Goal: Answer question/provide support

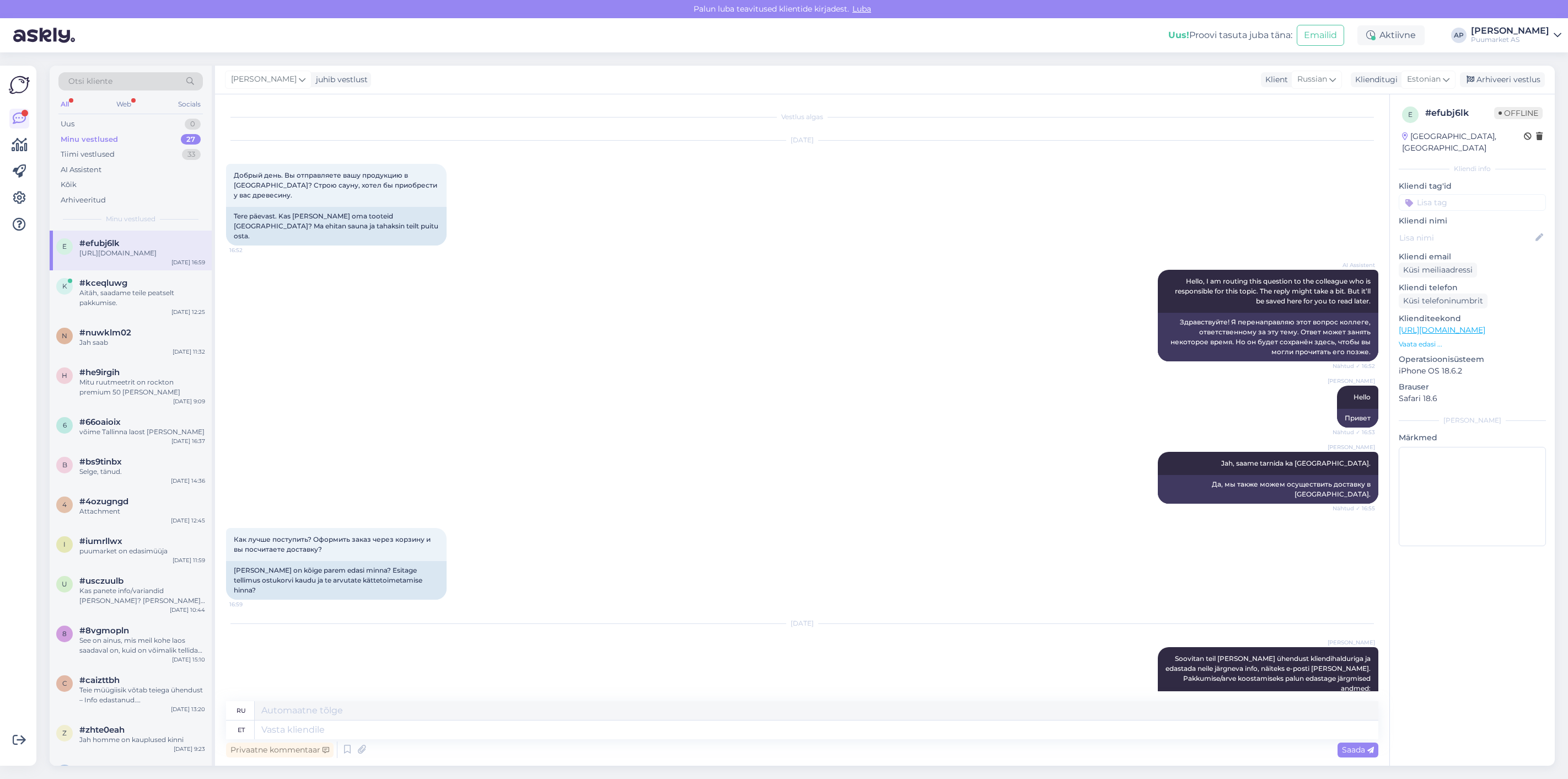
click at [161, 144] on div "Minu vestlused 27" at bounding box center [130, 139] width 144 height 15
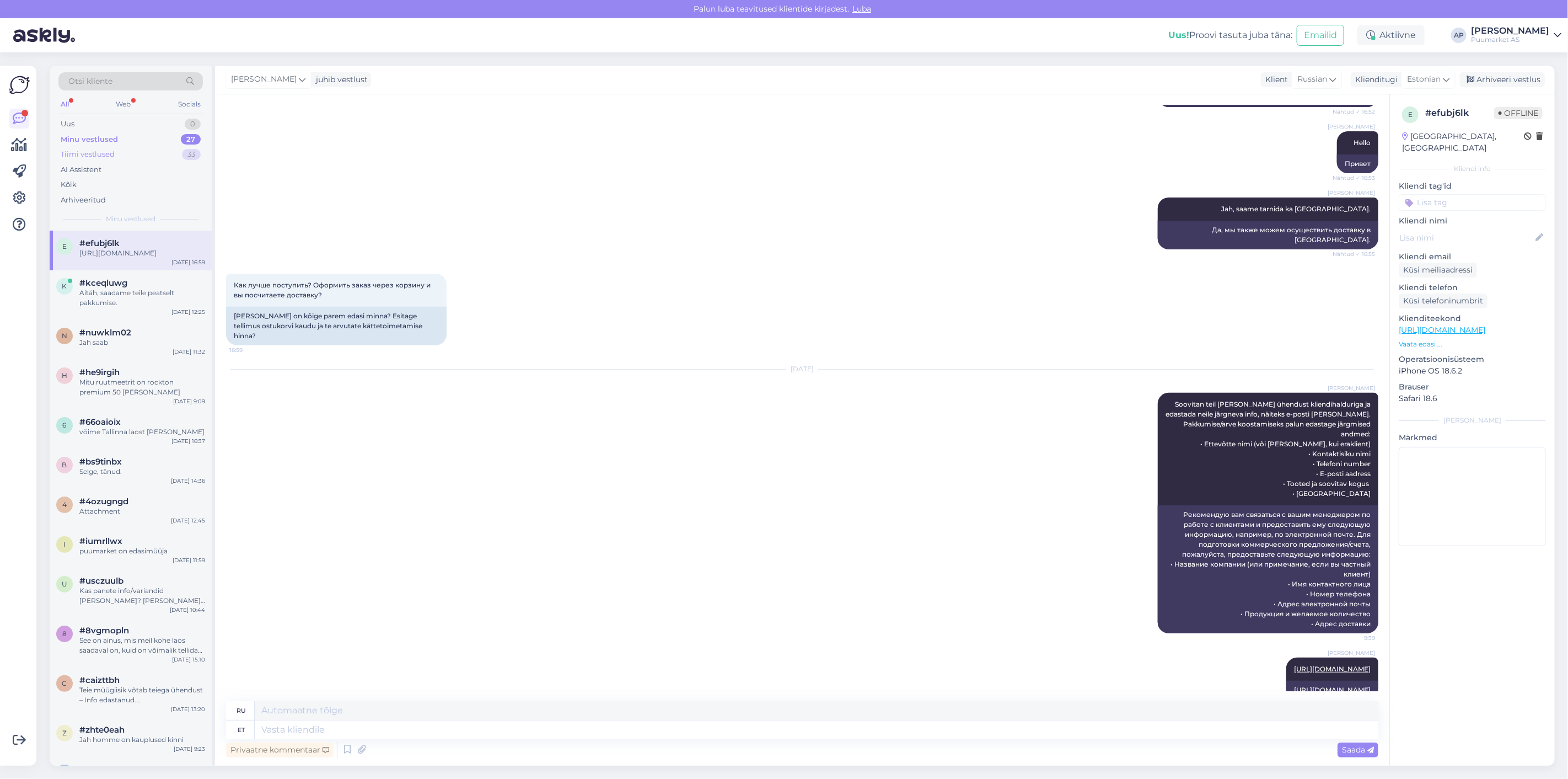
click at [152, 161] on div "Tiimi vestlused 33" at bounding box center [130, 154] width 144 height 15
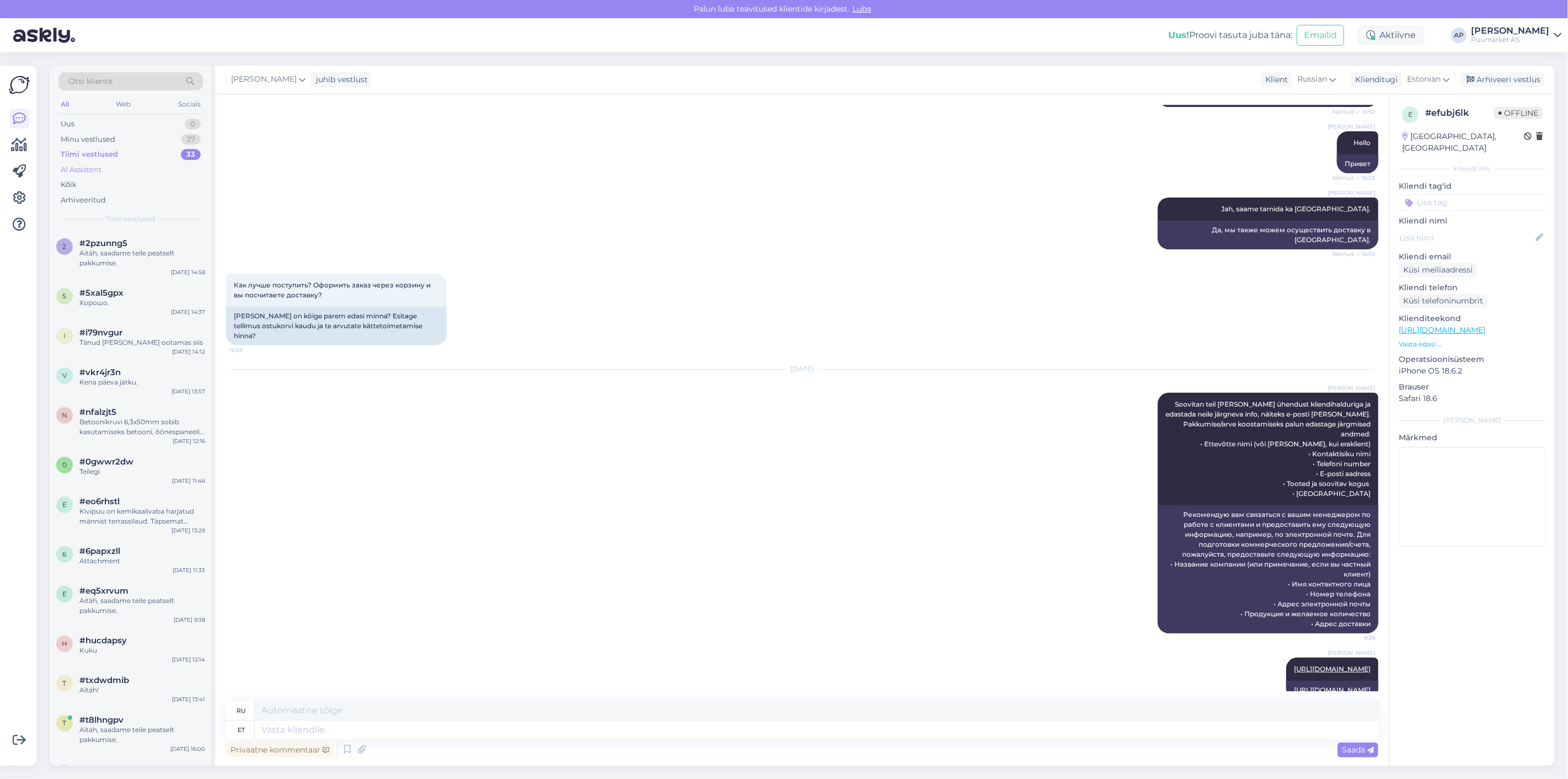
drag, startPoint x: 141, startPoint y: 171, endPoint x: 132, endPoint y: 175, distance: 9.8
click at [138, 173] on div "AI Assistent" at bounding box center [130, 169] width 144 height 15
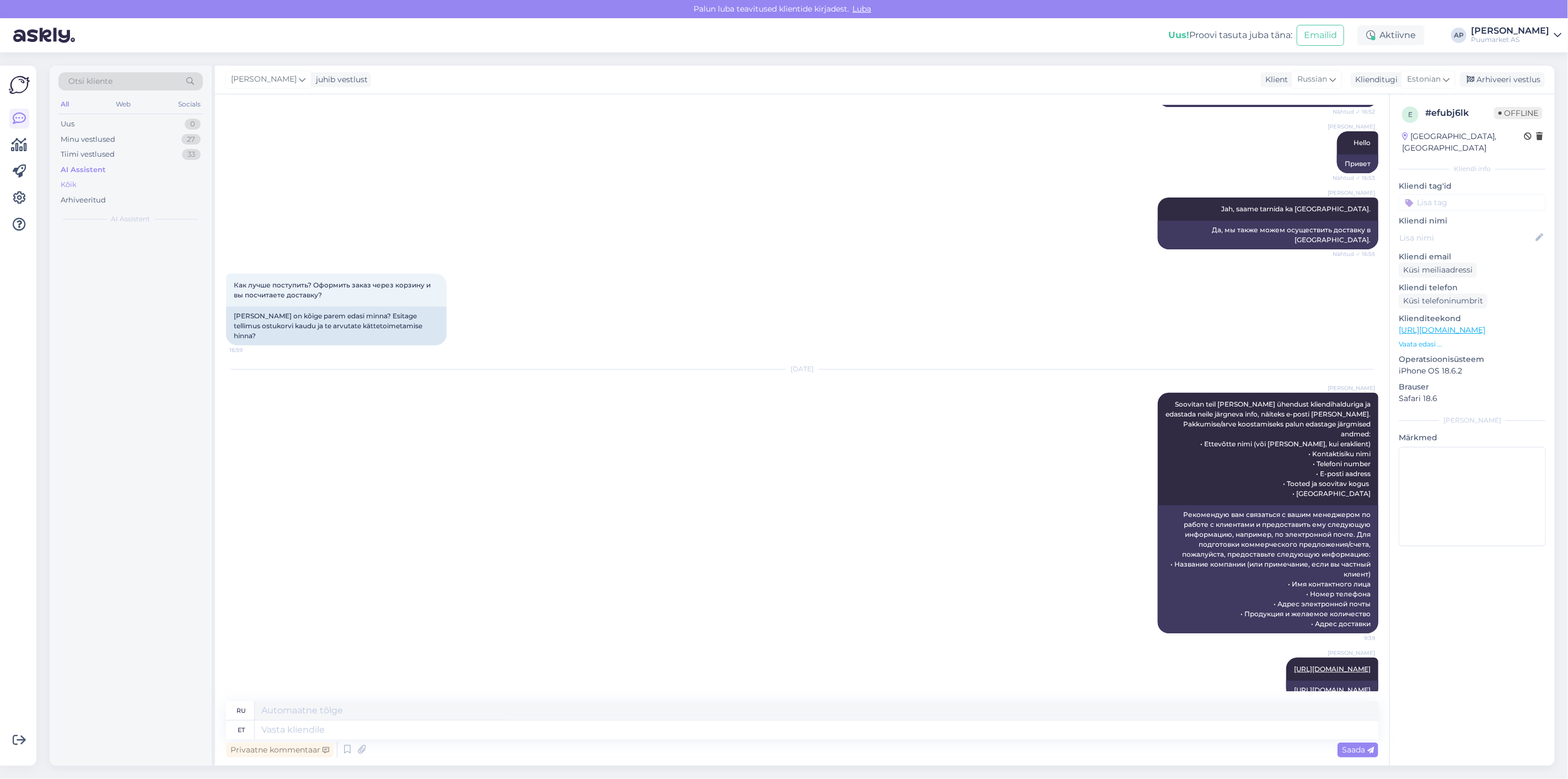
click at [116, 182] on div "Kõik" at bounding box center [130, 185] width 144 height 15
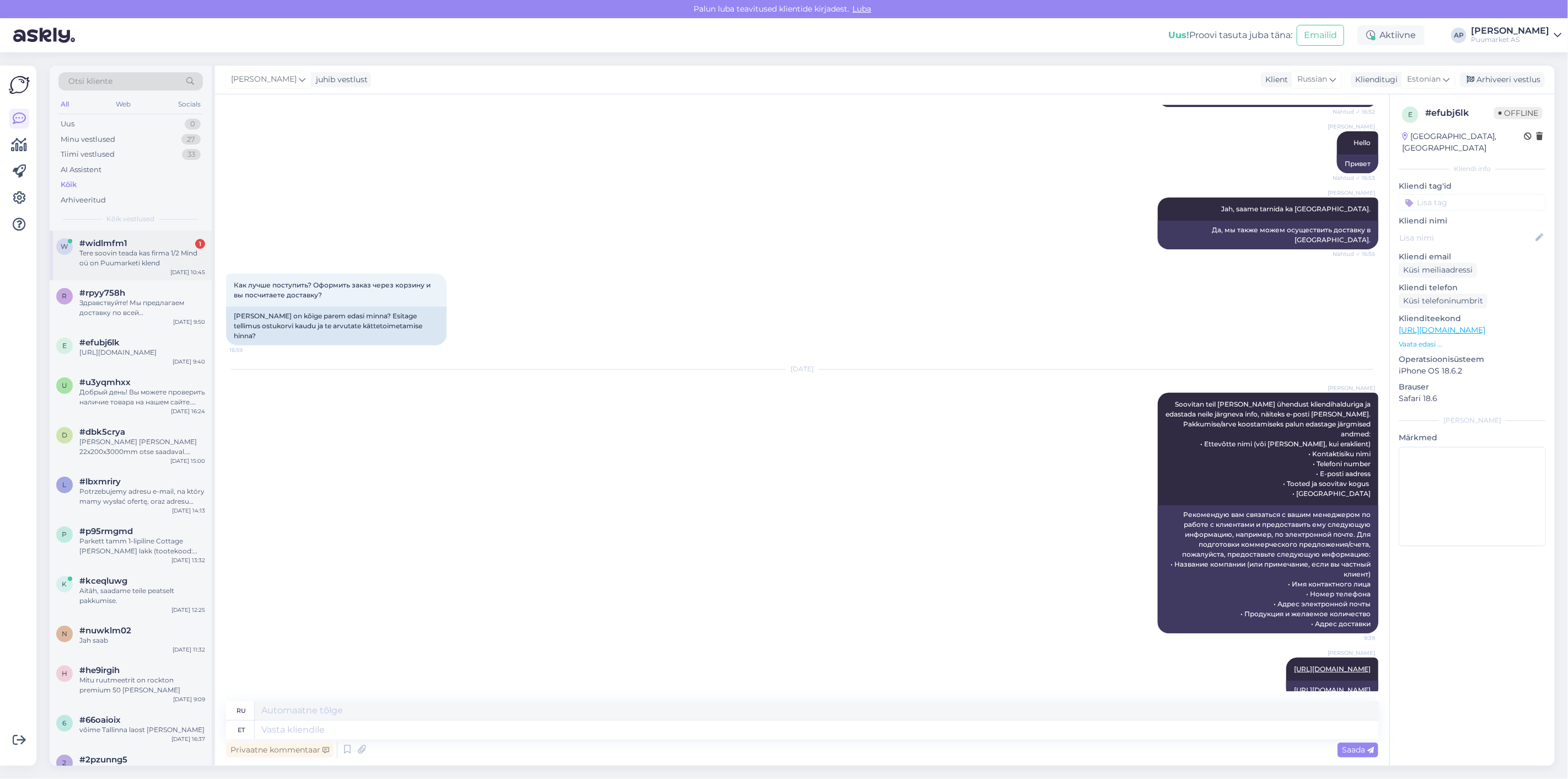
click at [96, 264] on div "Tere soovin teada kas firma 1/2 Mind oü on Puumarketi klend" at bounding box center [142, 258] width 126 height 20
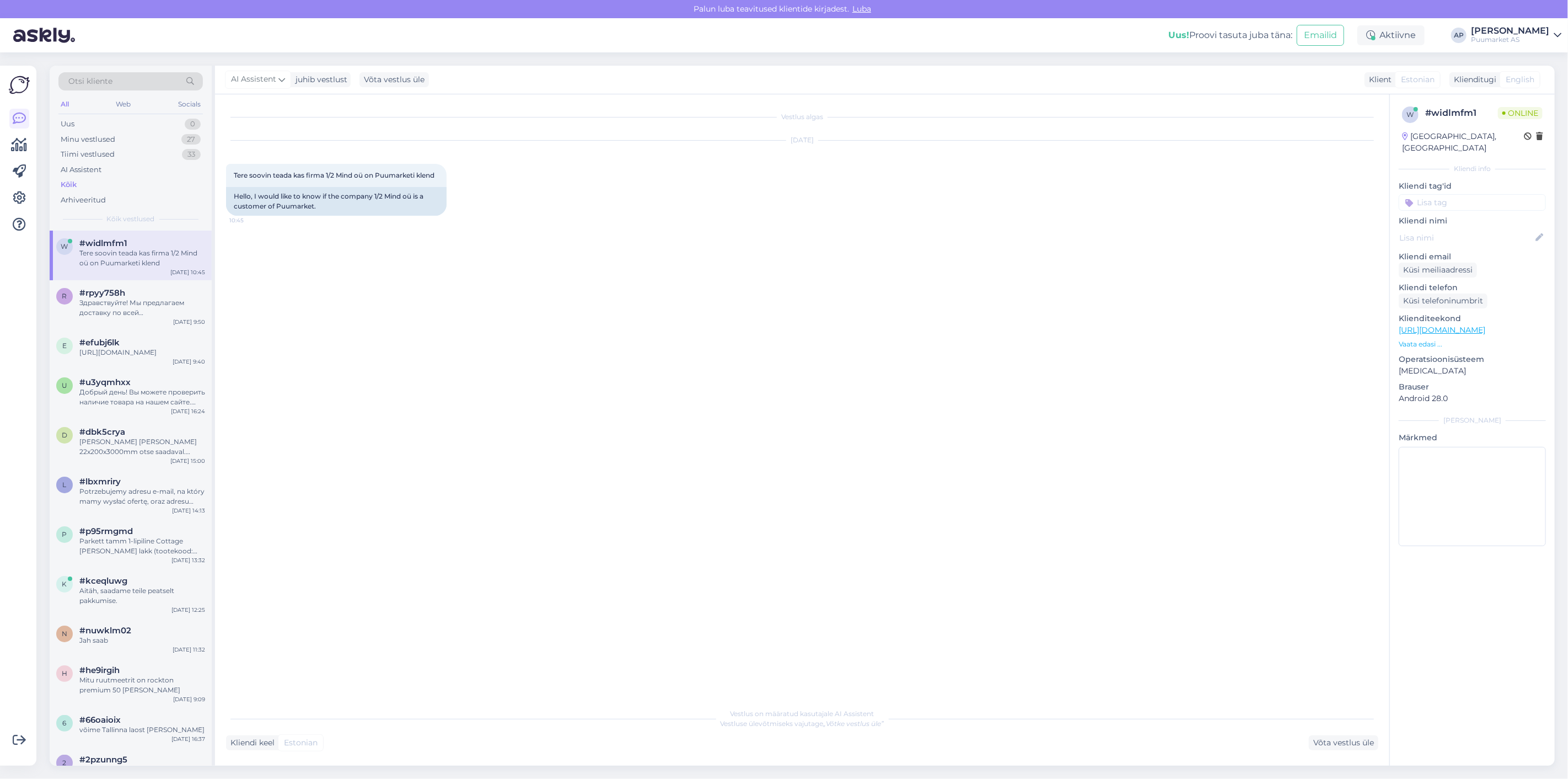
scroll to position [0, 0]
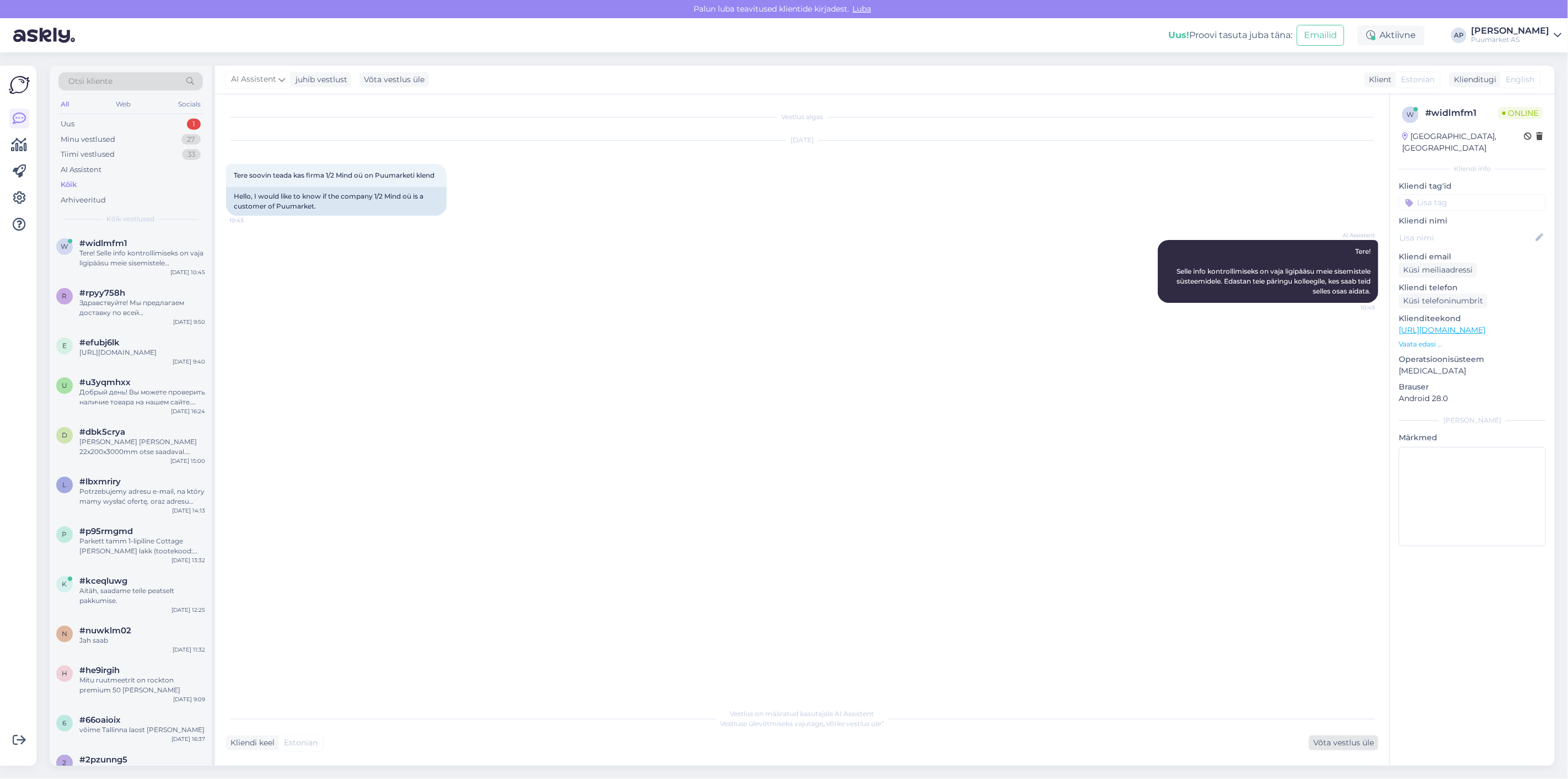
click at [1319, 738] on div "Võta vestlus üle" at bounding box center [1343, 742] width 69 height 15
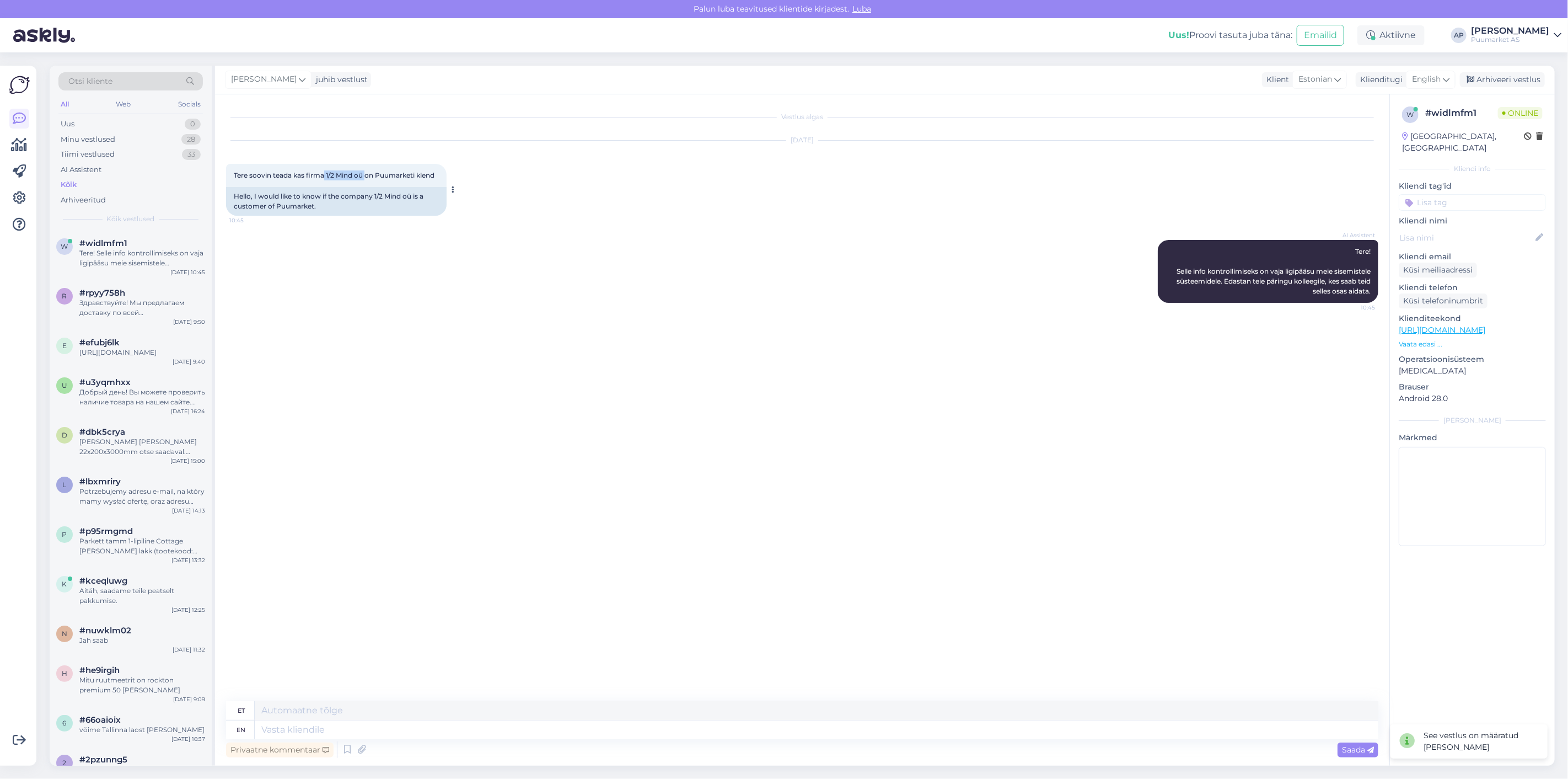
drag, startPoint x: 324, startPoint y: 174, endPoint x: 366, endPoint y: 177, distance: 42.1
click at [366, 177] on span "Tere soovin teada kas firma 1/2 Mind oü on Puumarketi klend" at bounding box center [334, 175] width 201 height 9
copy span "1/2 Mind oü"
click at [455, 390] on div "Vestlus algas [DATE] Tere soovin teada kas firma 1/2 Mind oü on Puumarketi klen…" at bounding box center [807, 398] width 1162 height 586
click at [390, 732] on textarea at bounding box center [816, 730] width 1124 height 19
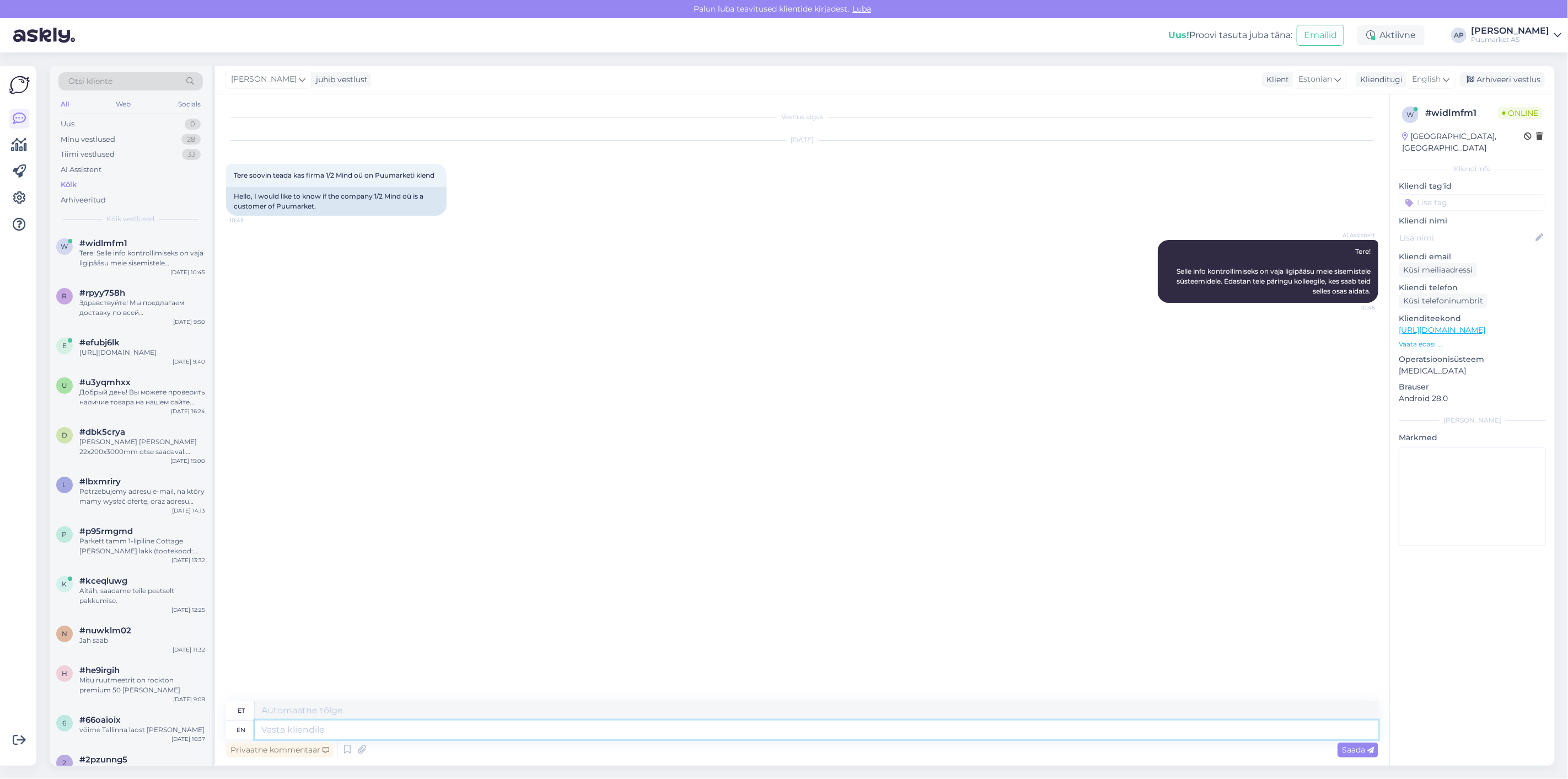
paste textarea "1/2 Mind oü"
type textarea "1/2 Mind oü"
type textarea "1/2 Mind OÜ"
type textarea "1/2 Mind oü ei o"
type textarea "1/2 Mind oü ei"
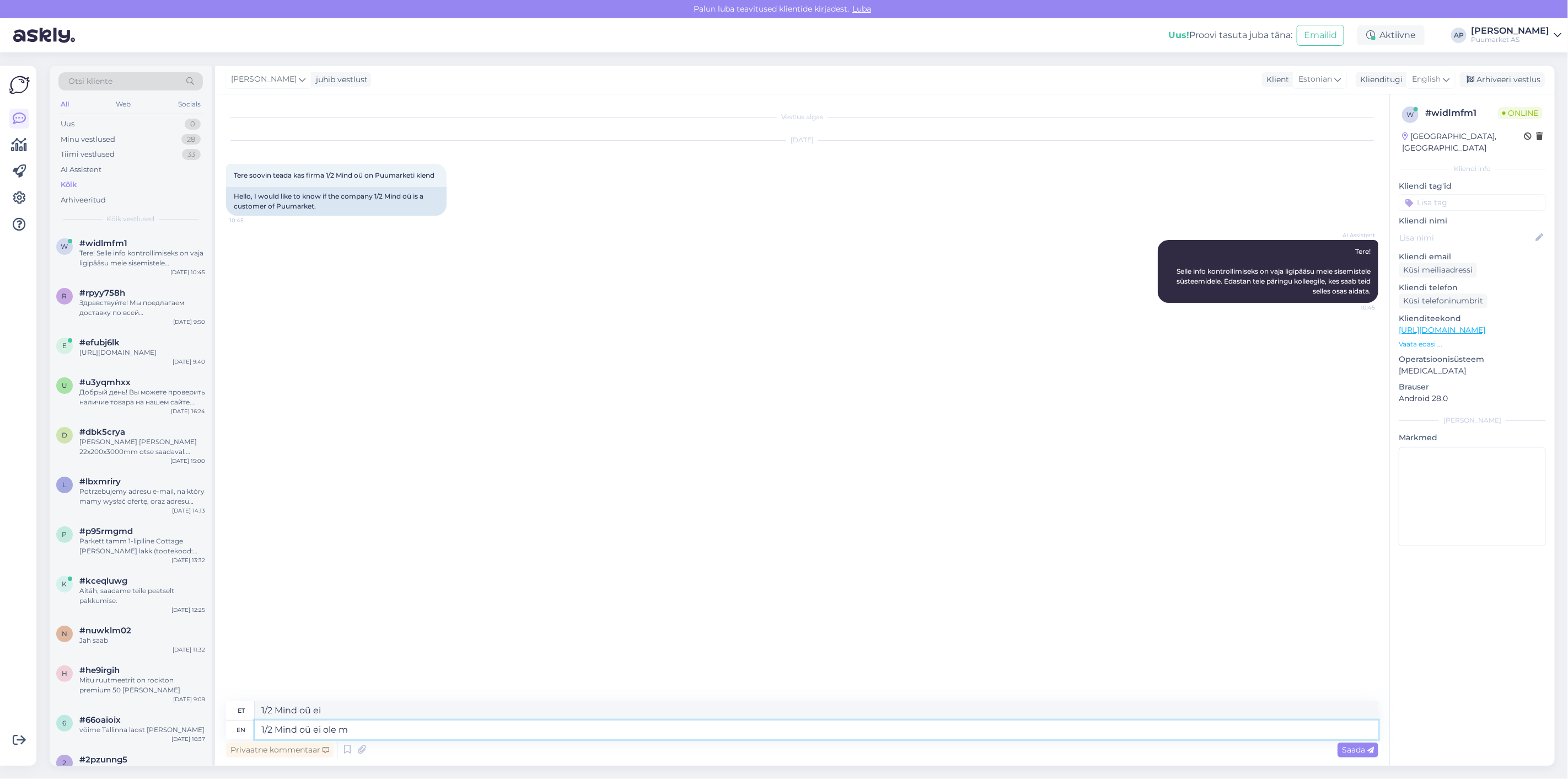
type textarea "1/2 Mind oü ei ole me"
type textarea "1/2 Mind oü ei ole"
type textarea "1/2 Mind oü ei [PERSON_NAME]"
type textarea "1/2 Mind oü ei [PERSON_NAME] registreeritud"
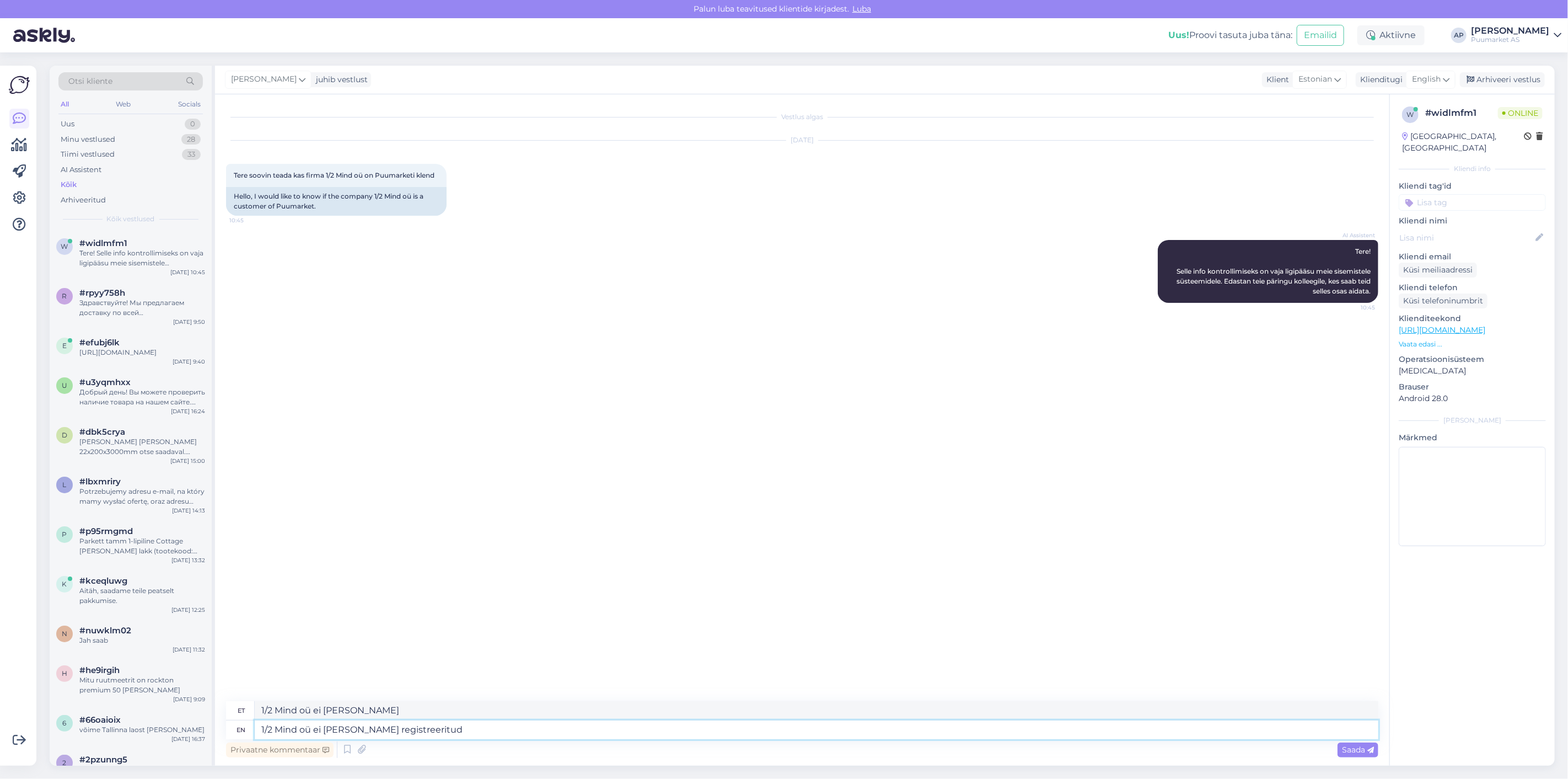
type textarea "1/2 Mind oü ei [PERSON_NAME] registreeritud"
drag, startPoint x: 436, startPoint y: 724, endPoint x: 483, endPoint y: 732, distance: 47.7
click at [483, 732] on textarea "1/2 Mind oü ei [PERSON_NAME] registreeritud" at bounding box center [816, 730] width 1124 height 19
type textarea "1/2 Mind oü ei [PERSON_NAME] registreeritud klient"
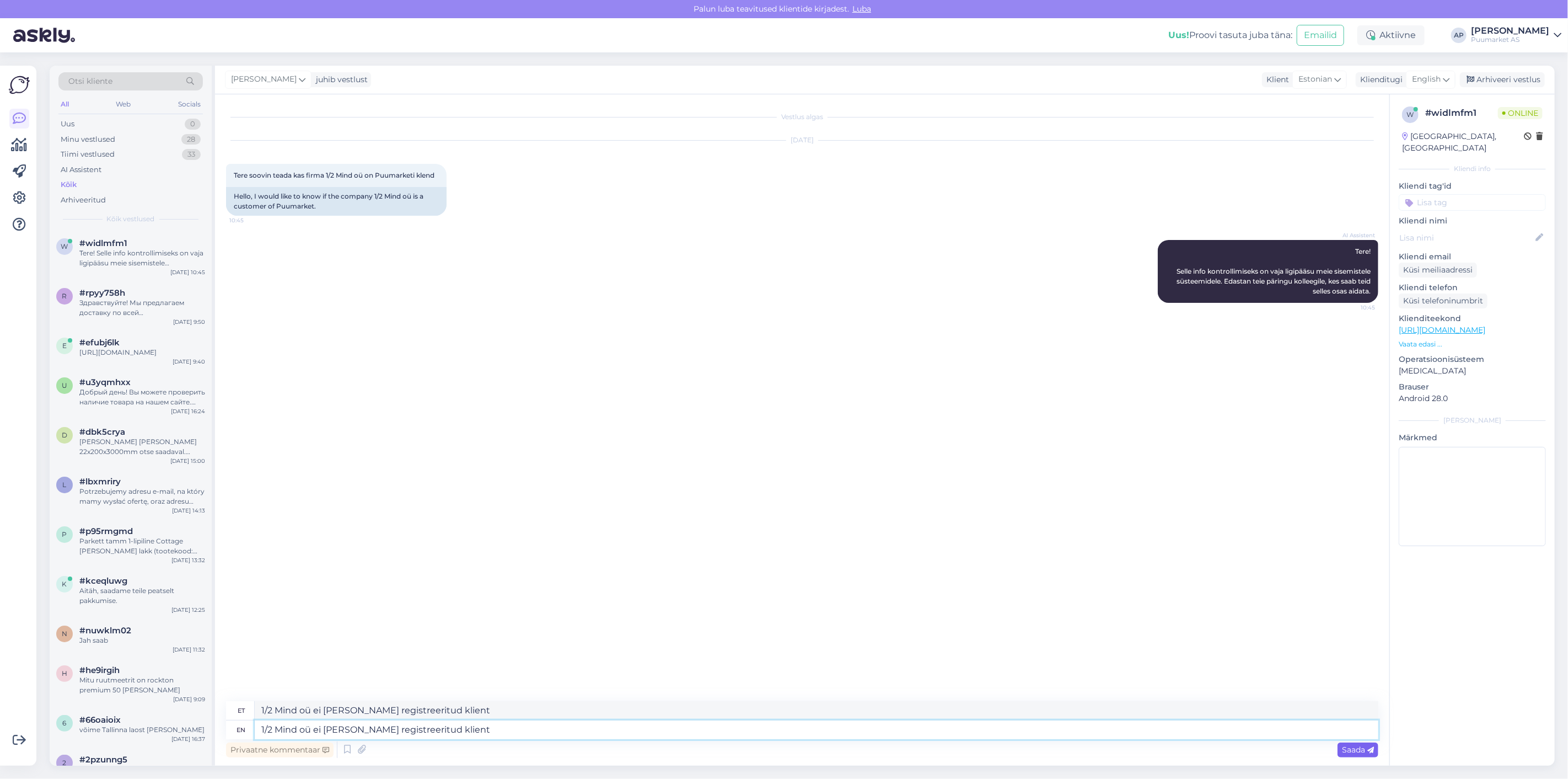
type textarea "1/2 Mind oü ei [PERSON_NAME] registreeritud klient"
click at [1364, 753] on div "Saada" at bounding box center [1357, 750] width 41 height 15
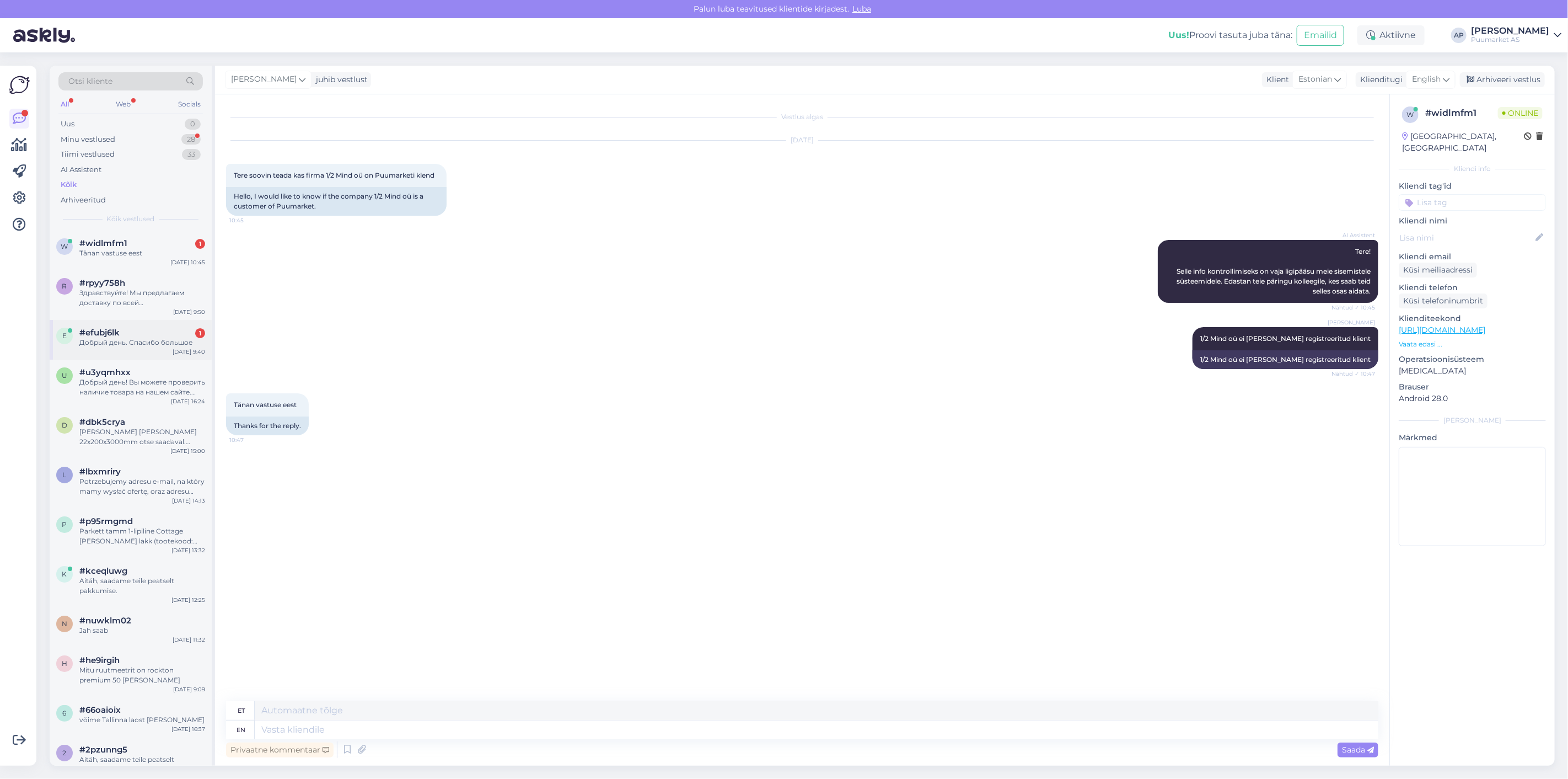
click at [79, 349] on div "e #efubj6lk 1 Добрый день. Спасибо большое [DATE] 9:40" at bounding box center [131, 339] width 162 height 40
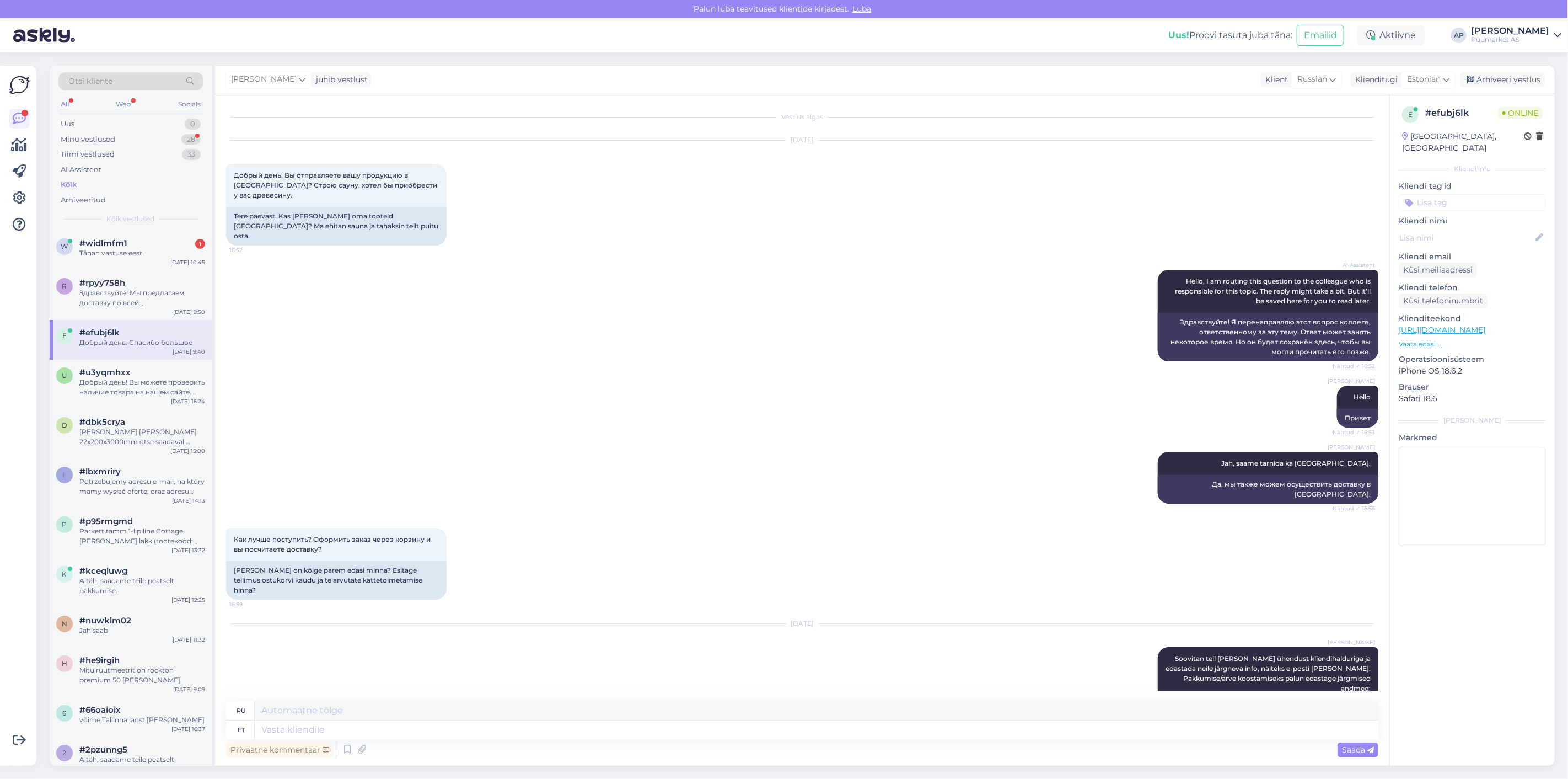
scroll to position [320, 0]
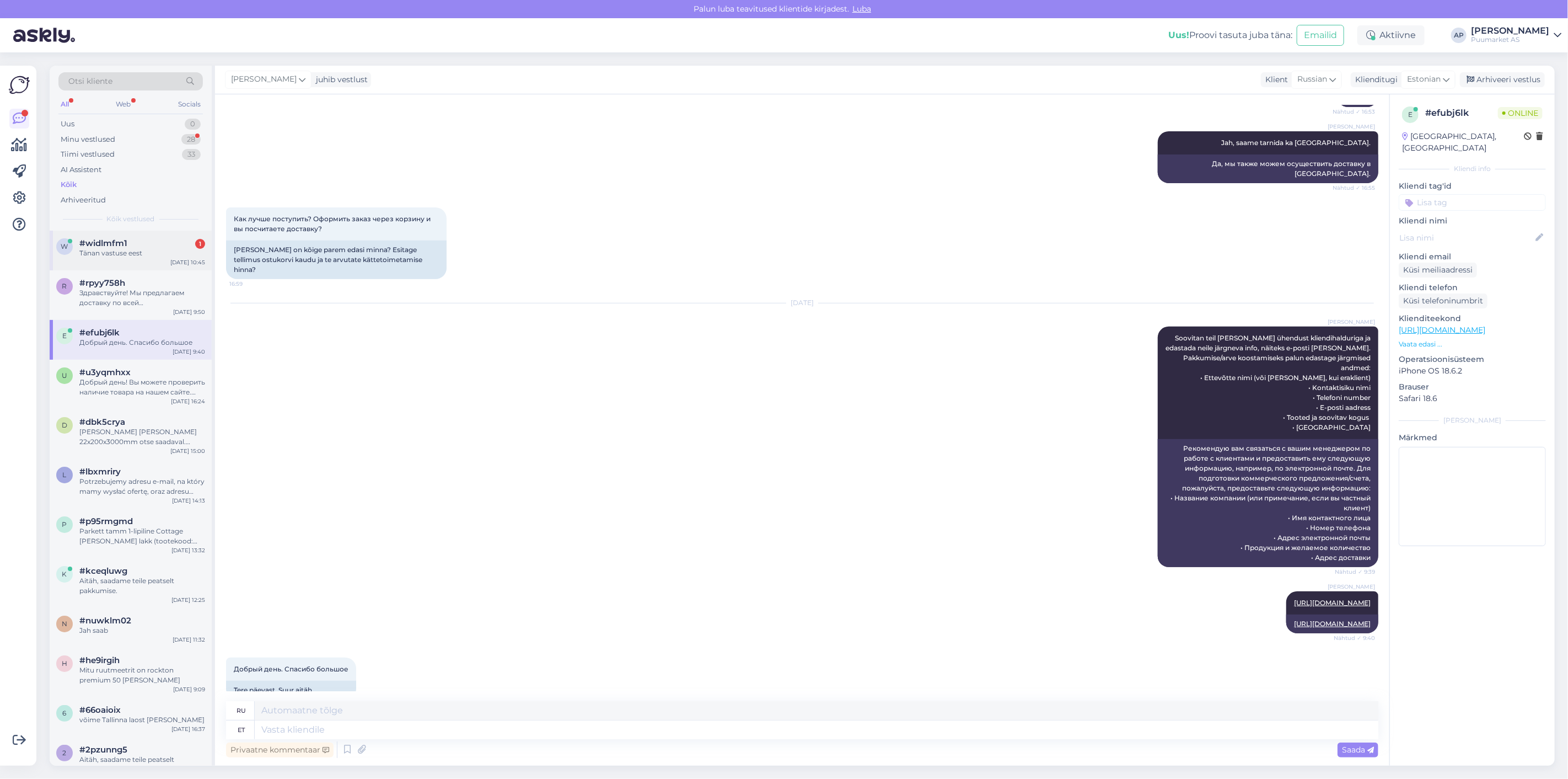
click at [113, 243] on span "#widlmfm1" at bounding box center [103, 243] width 48 height 10
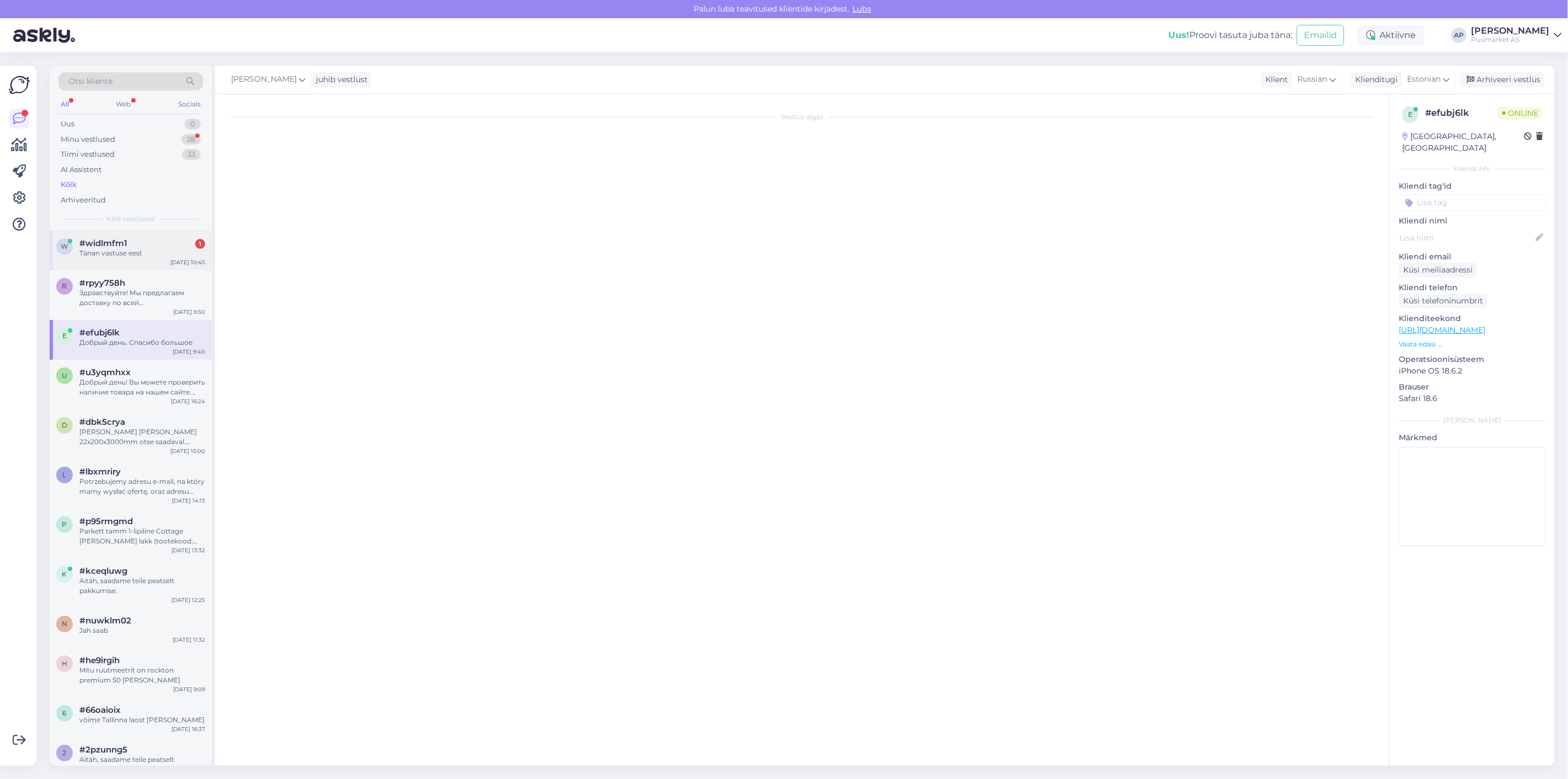
scroll to position [0, 0]
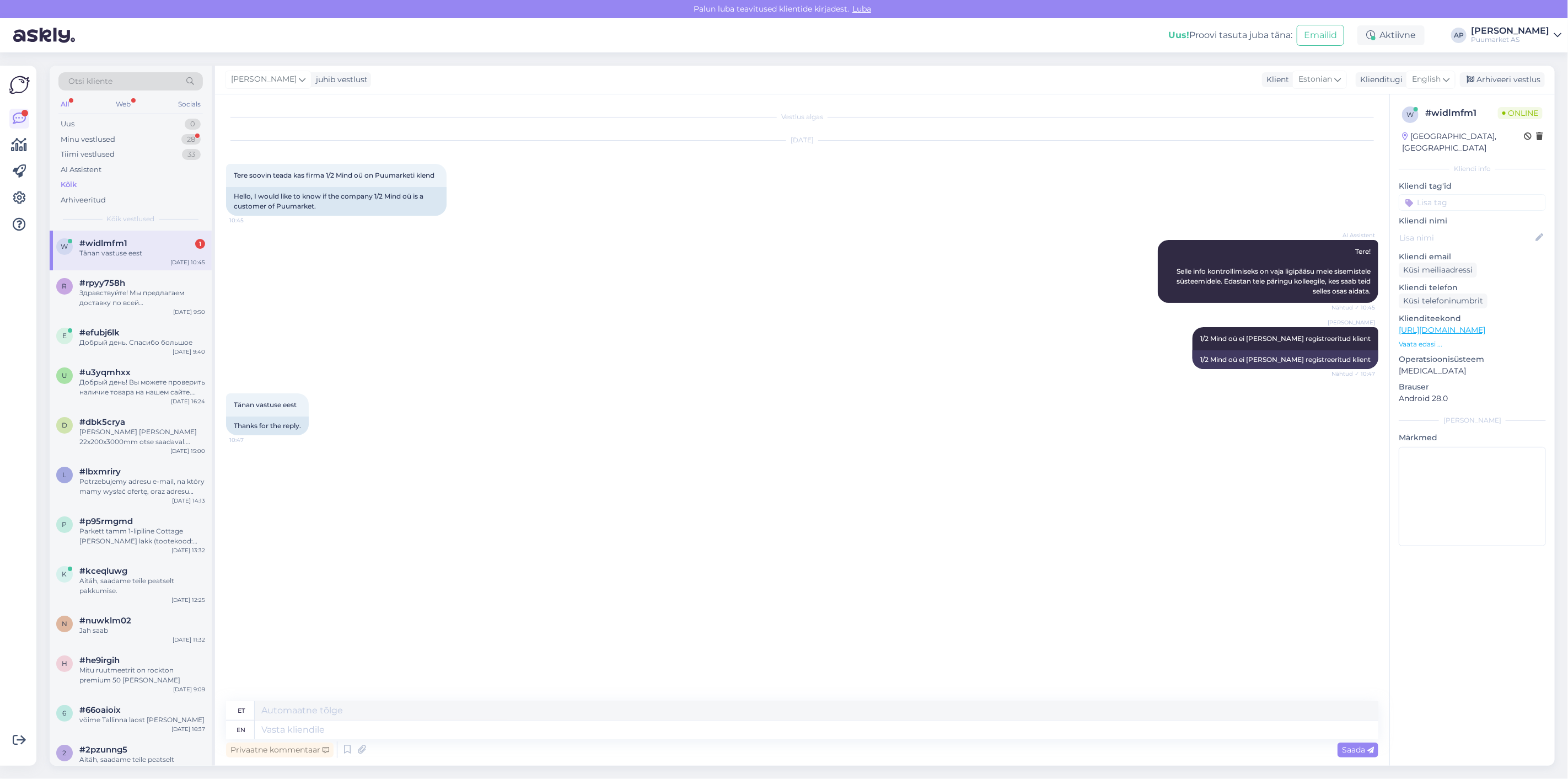
click at [296, 273] on div "AI Assistent Tere! Selle info kontrollimiseks on vaja ligipääsu meie sisemistel…" at bounding box center [802, 271] width 1152 height 87
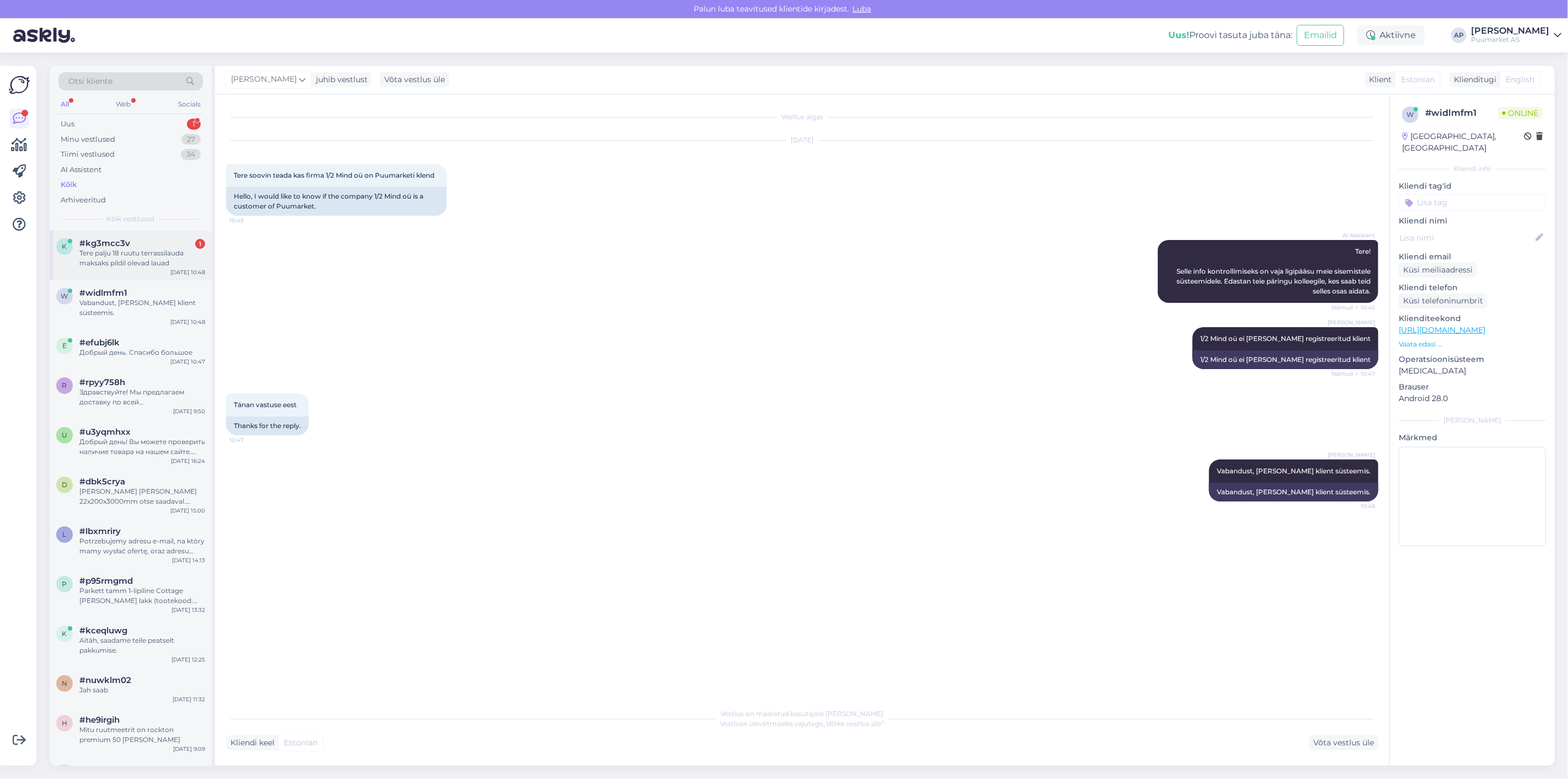
click at [110, 263] on div "Tere palju 18 ruutu terrassilauda maksaks pildil olevad lauad" at bounding box center [142, 258] width 126 height 20
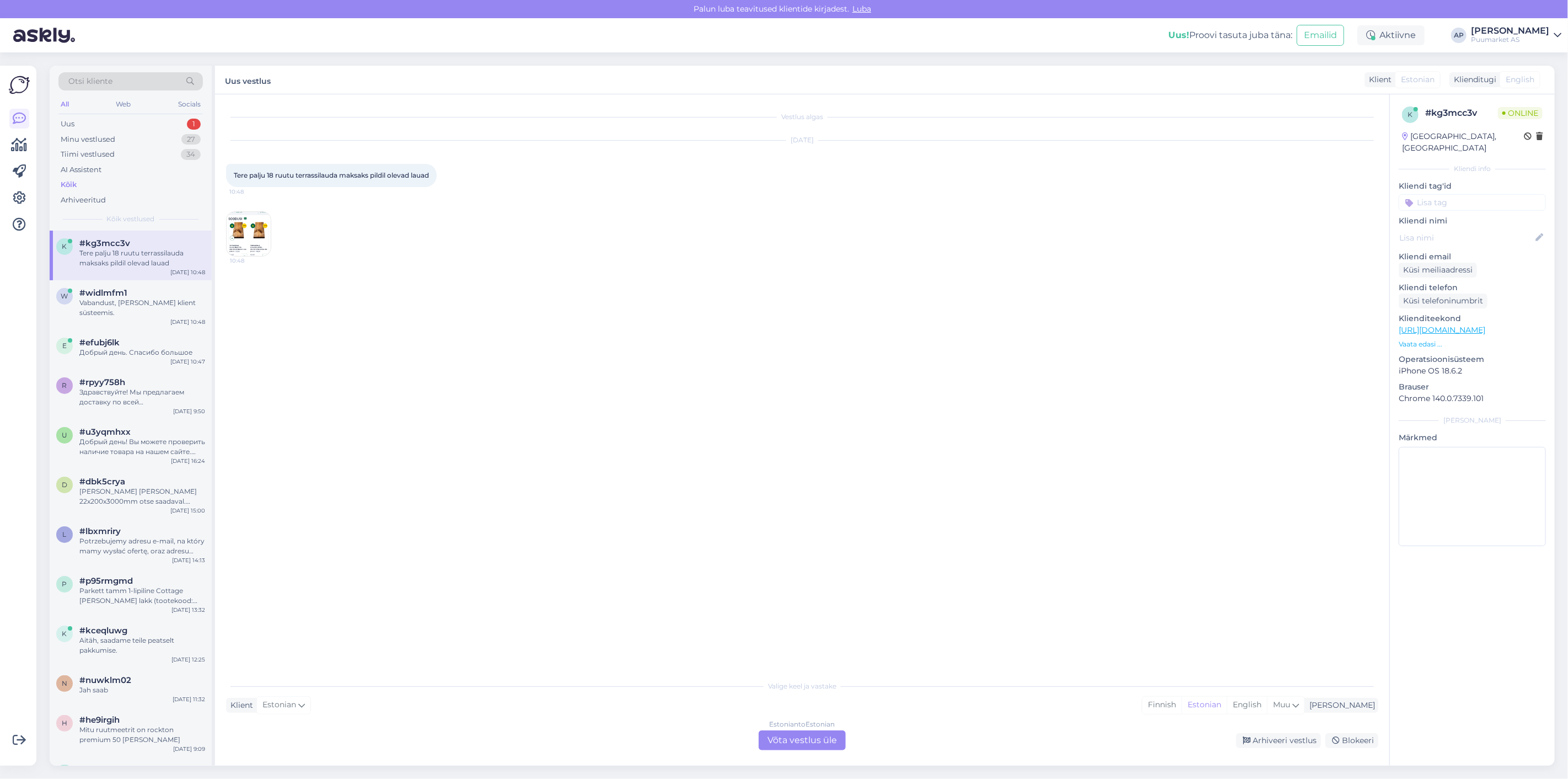
click at [332, 255] on div "[DATE] Tere palju 18 ruutu terrassilauda maksaks pildil olevad lauad 10:48 10:48" at bounding box center [802, 199] width 1152 height 140
click at [237, 227] on img at bounding box center [248, 234] width 44 height 44
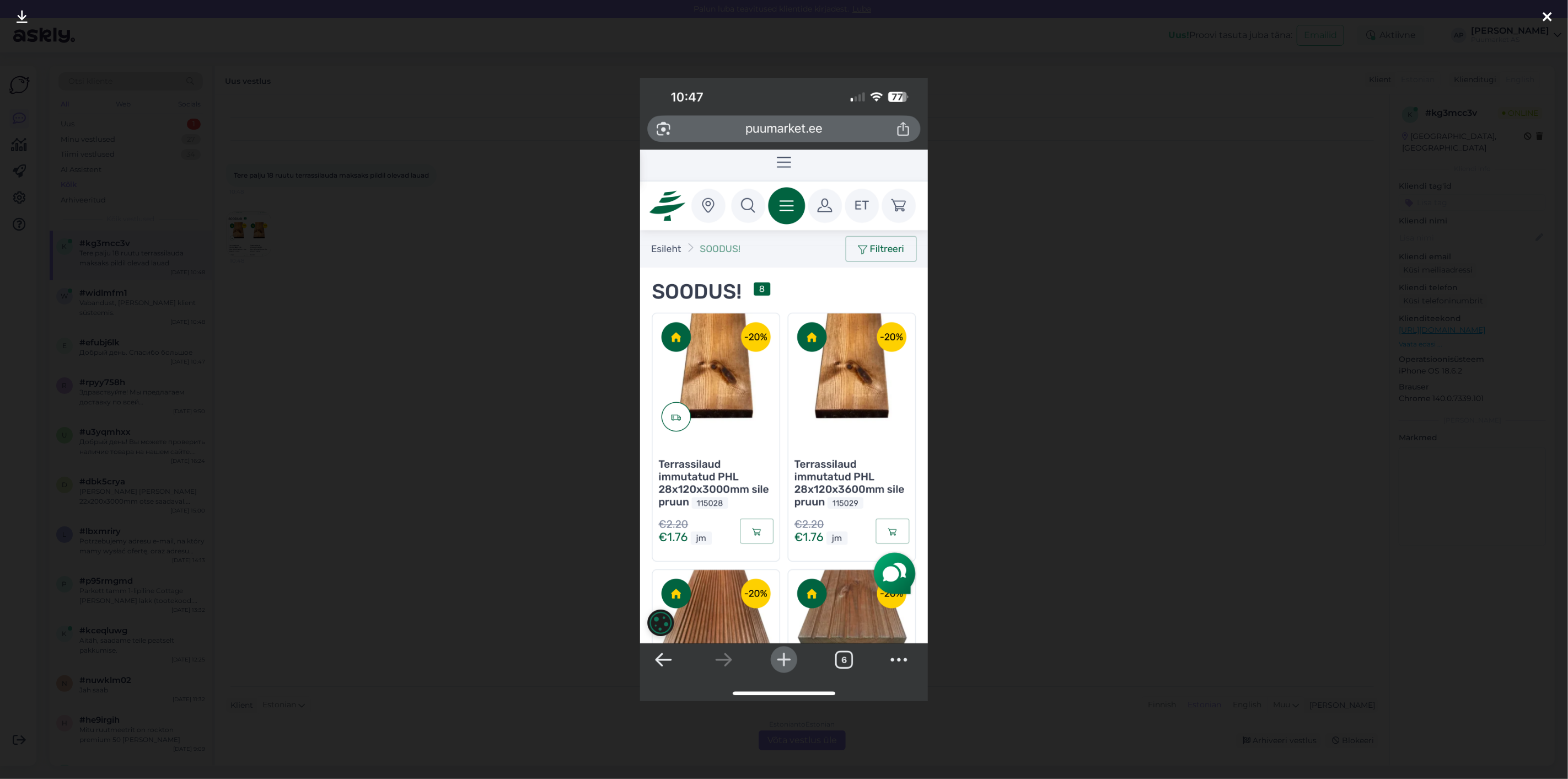
click at [290, 257] on div at bounding box center [784, 389] width 1568 height 779
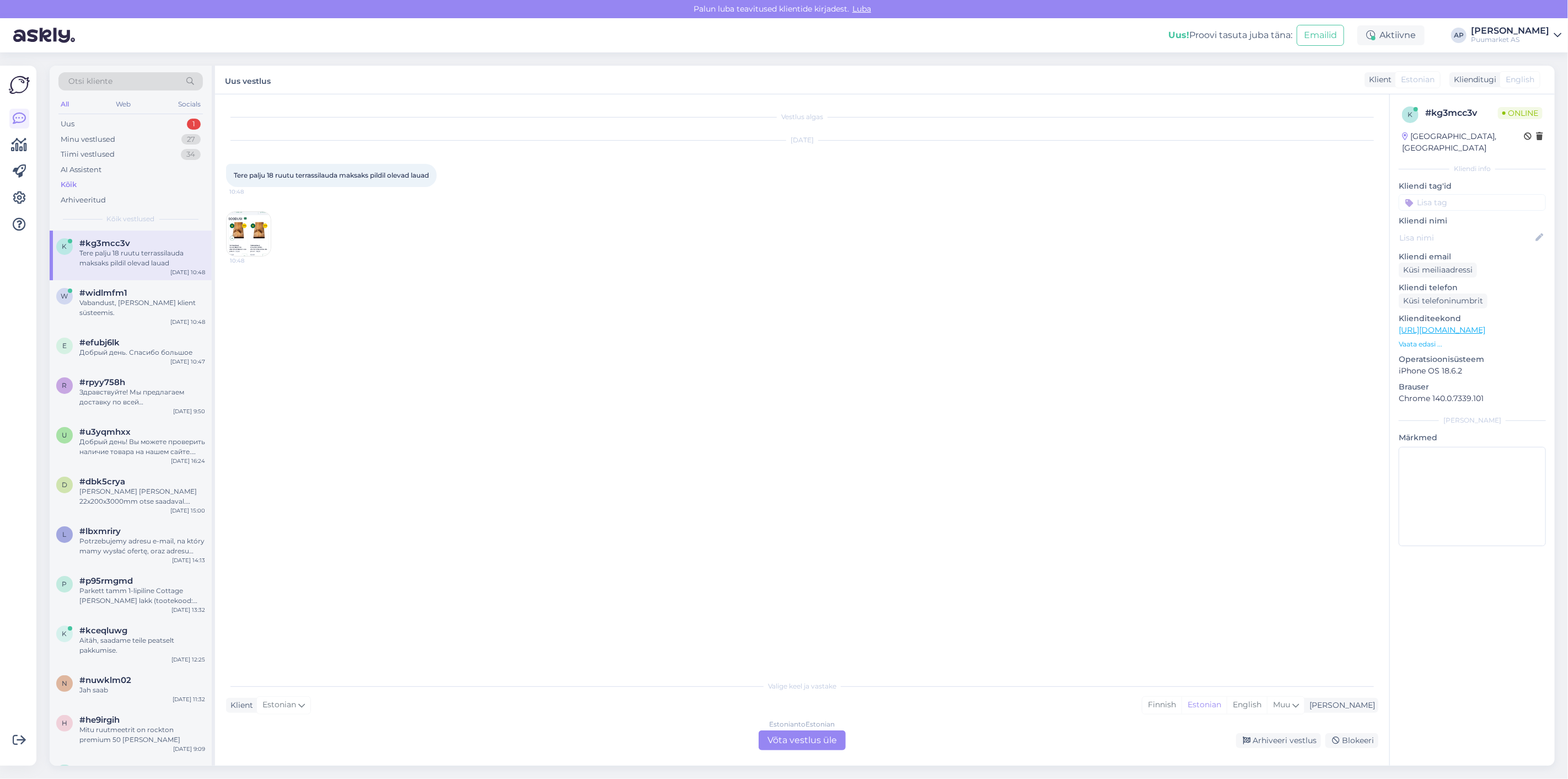
drag, startPoint x: 232, startPoint y: 175, endPoint x: 492, endPoint y: 195, distance: 260.8
click at [492, 195] on div "[DATE] Tere palju 18 ruutu terrassilauda maksaks pildil olevad lauad 10:48 10:48" at bounding box center [802, 199] width 1152 height 140
click at [259, 234] on img at bounding box center [248, 234] width 44 height 44
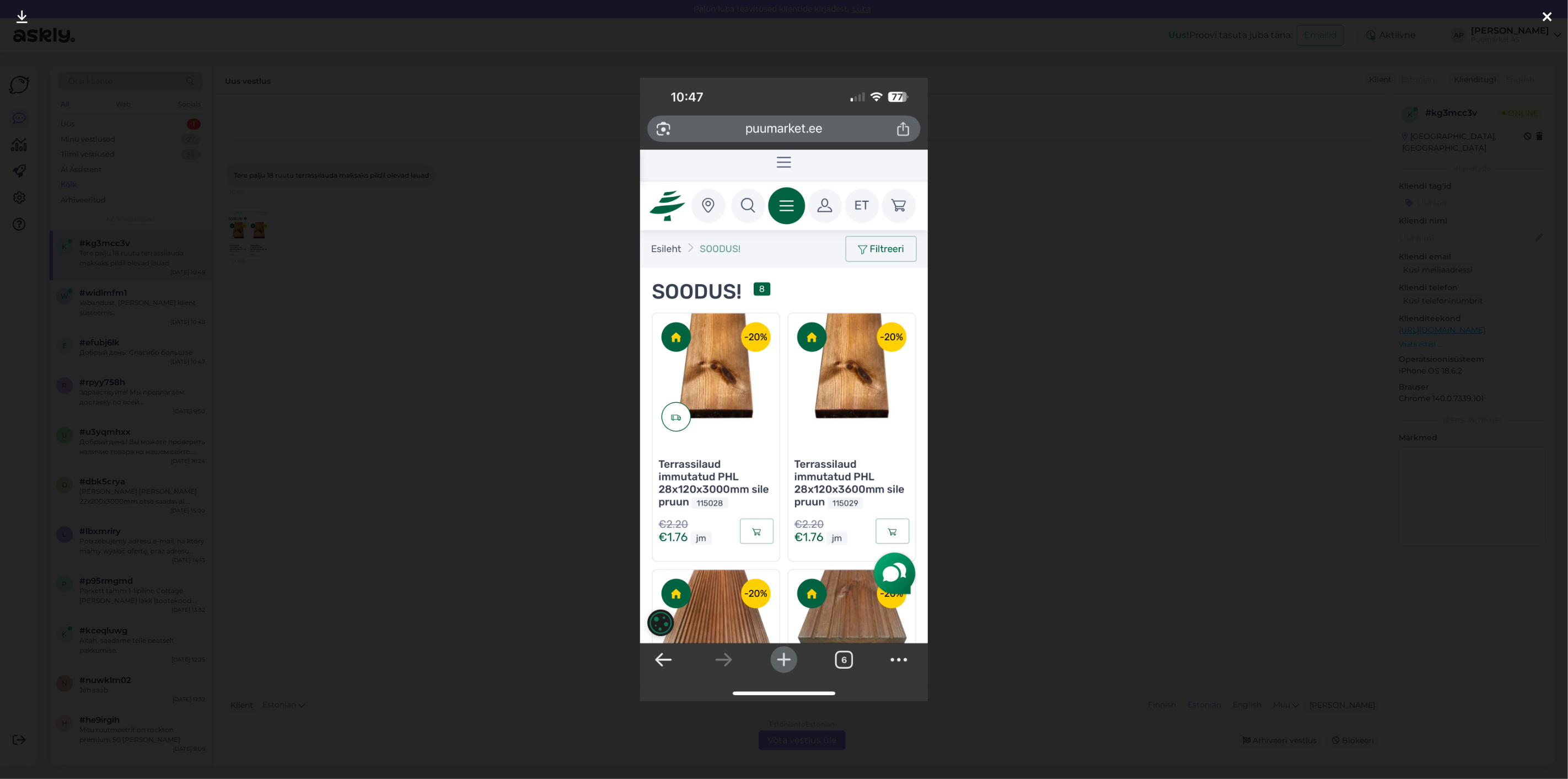
click at [300, 277] on div at bounding box center [784, 389] width 1568 height 779
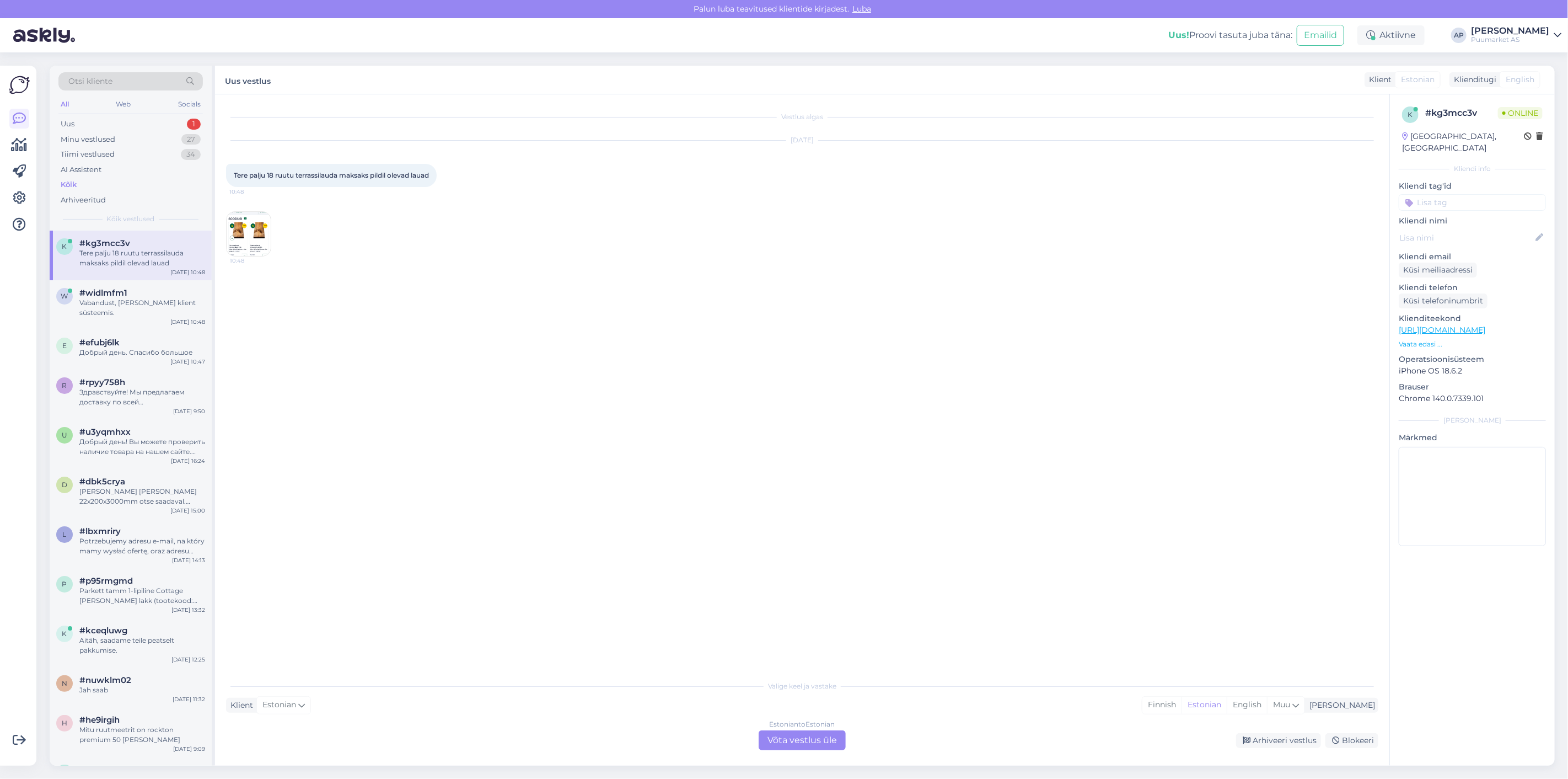
click at [264, 255] on img at bounding box center [248, 234] width 44 height 44
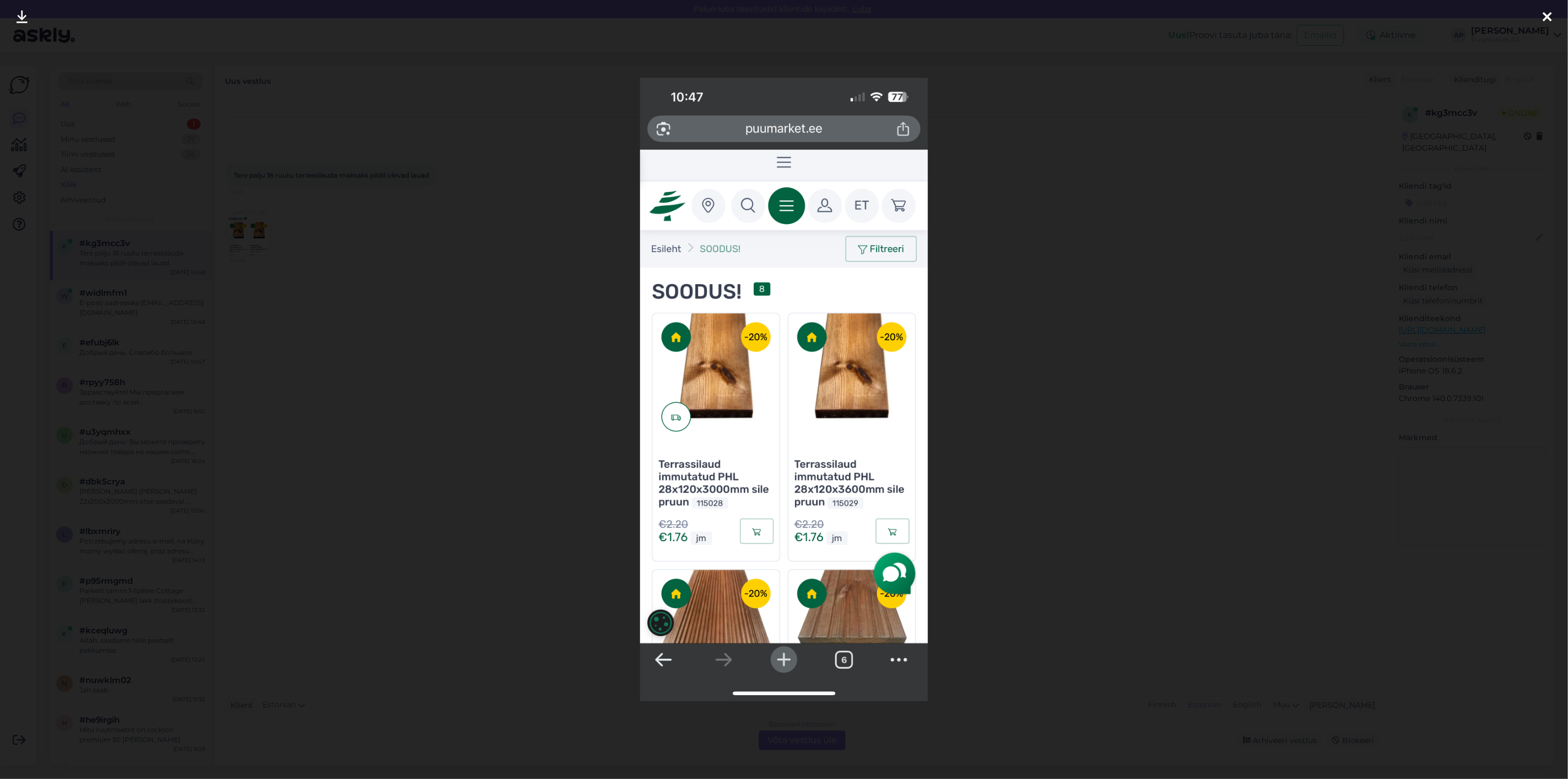
click at [1110, 359] on div at bounding box center [784, 389] width 1568 height 779
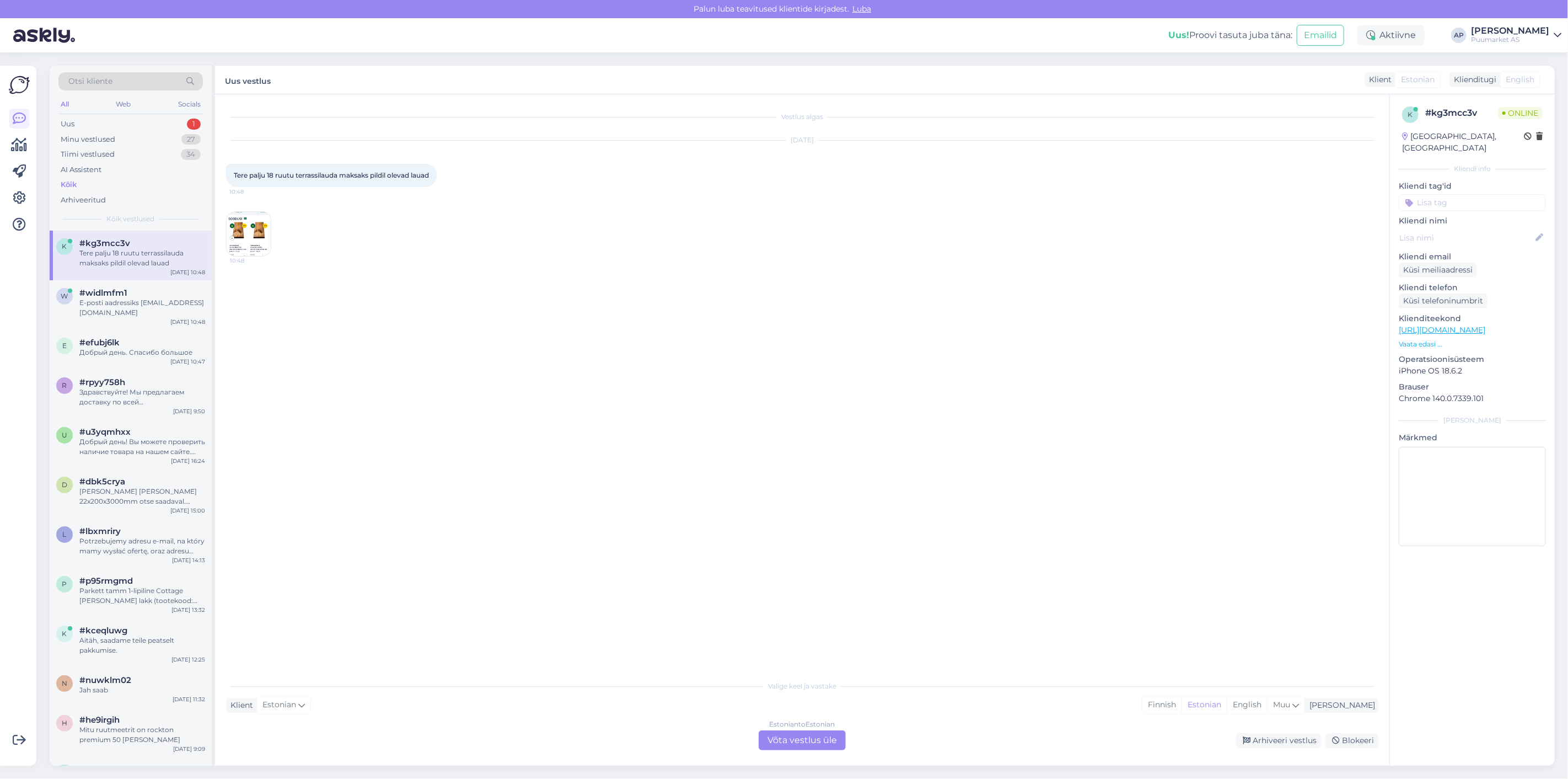
click at [786, 741] on div "Estonian to Estonian Võta vestlus üle" at bounding box center [802, 740] width 87 height 20
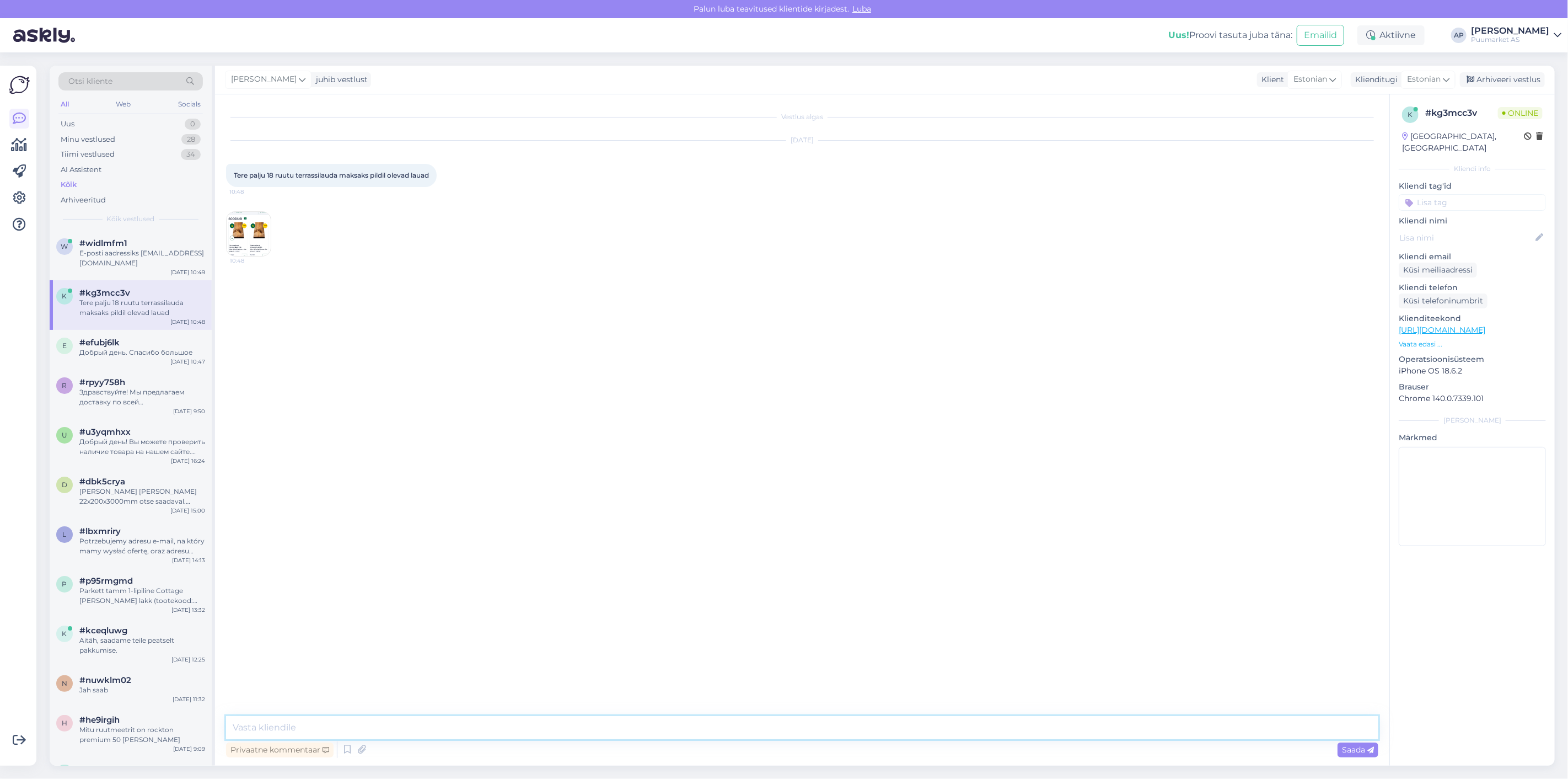
click at [615, 717] on textarea at bounding box center [802, 728] width 1152 height 23
type textarea "144 Jooksvat meetrit"
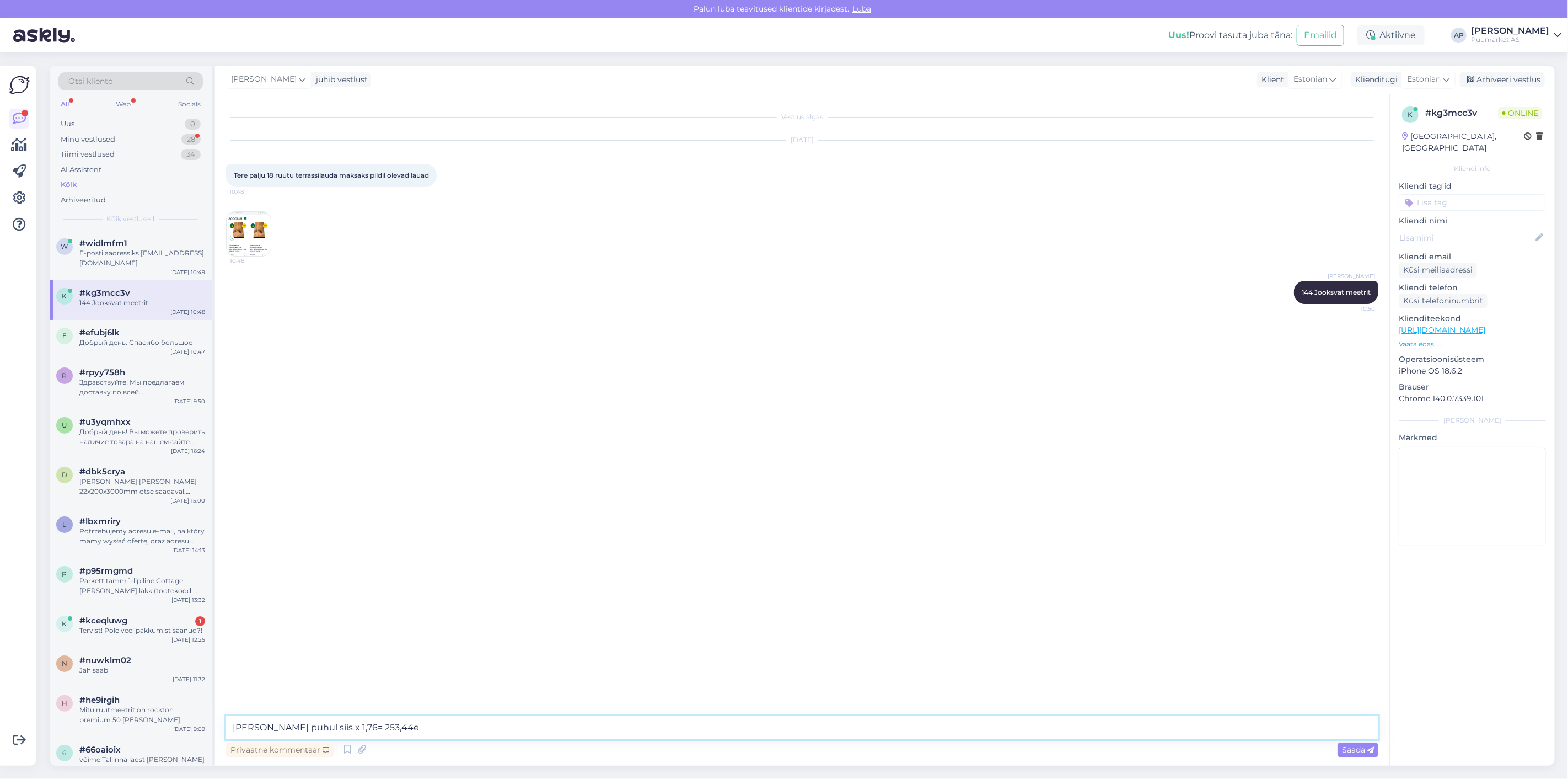
type textarea "[PERSON_NAME] puhul siis x 1,76= 253,44"
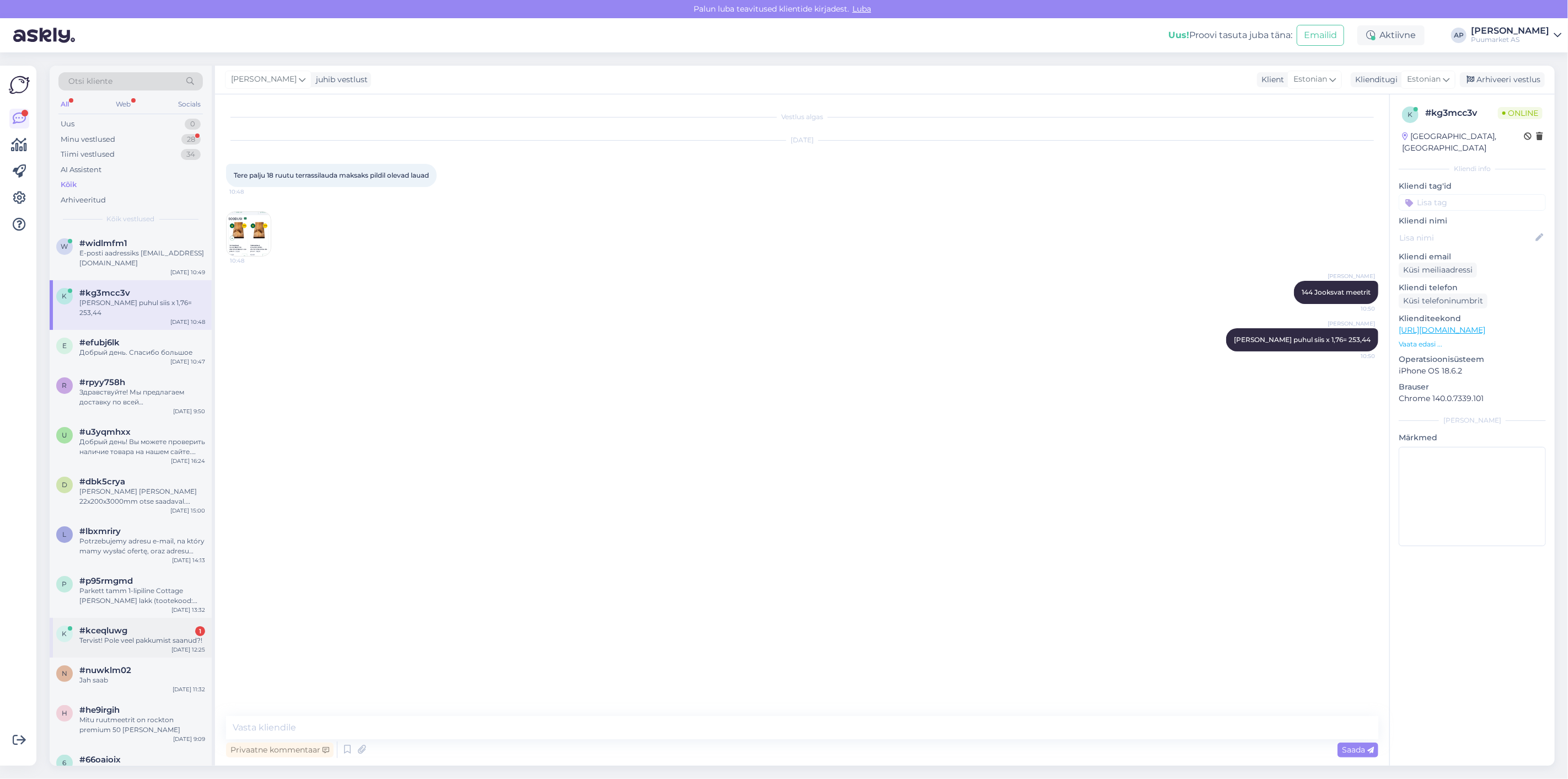
click at [142, 629] on div "k #kceqluwg 1 Tervist! Pole veel pakkumist saanud?! [DATE] 12:25" at bounding box center [131, 637] width 162 height 40
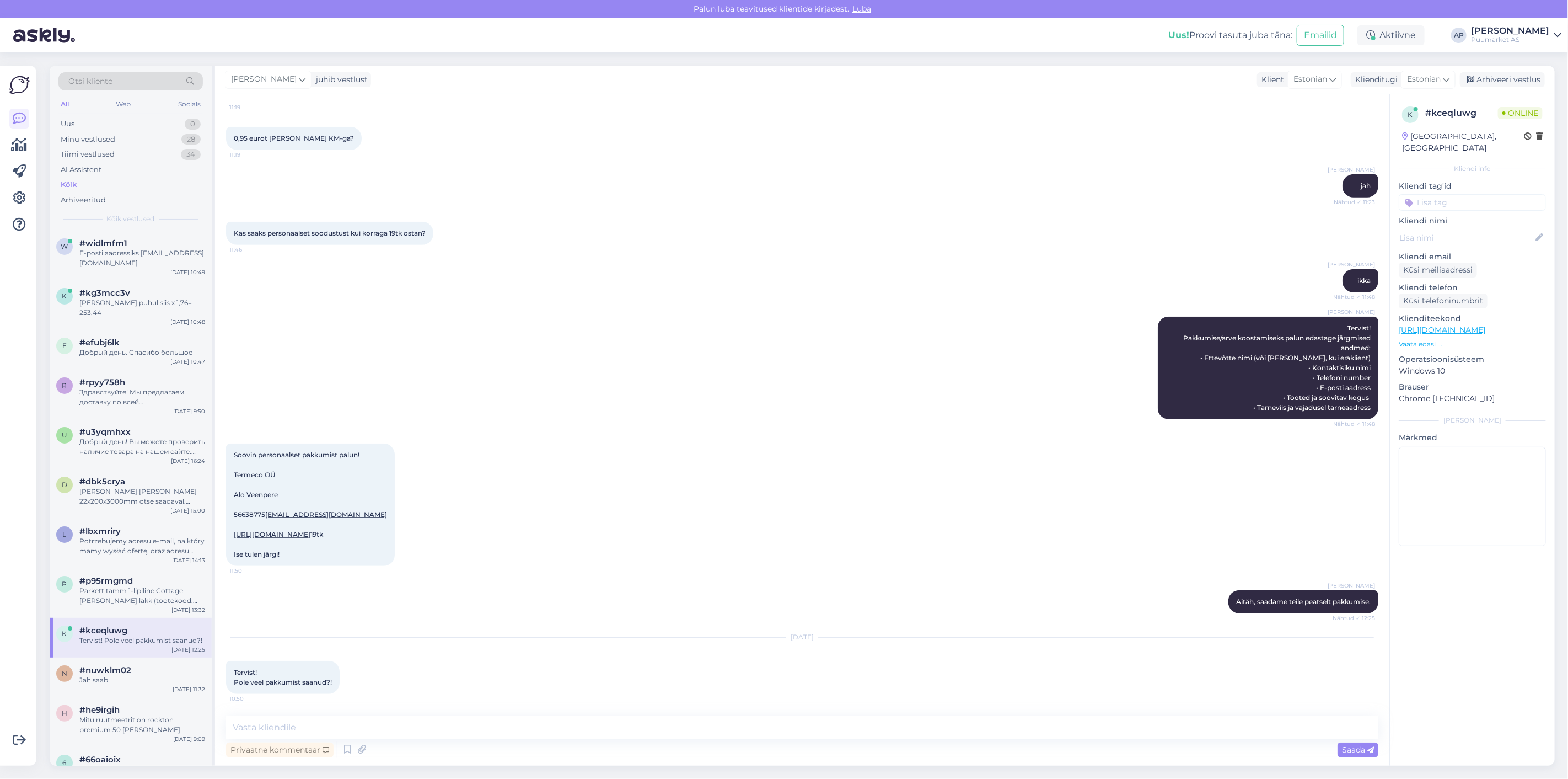
scroll to position [494, 0]
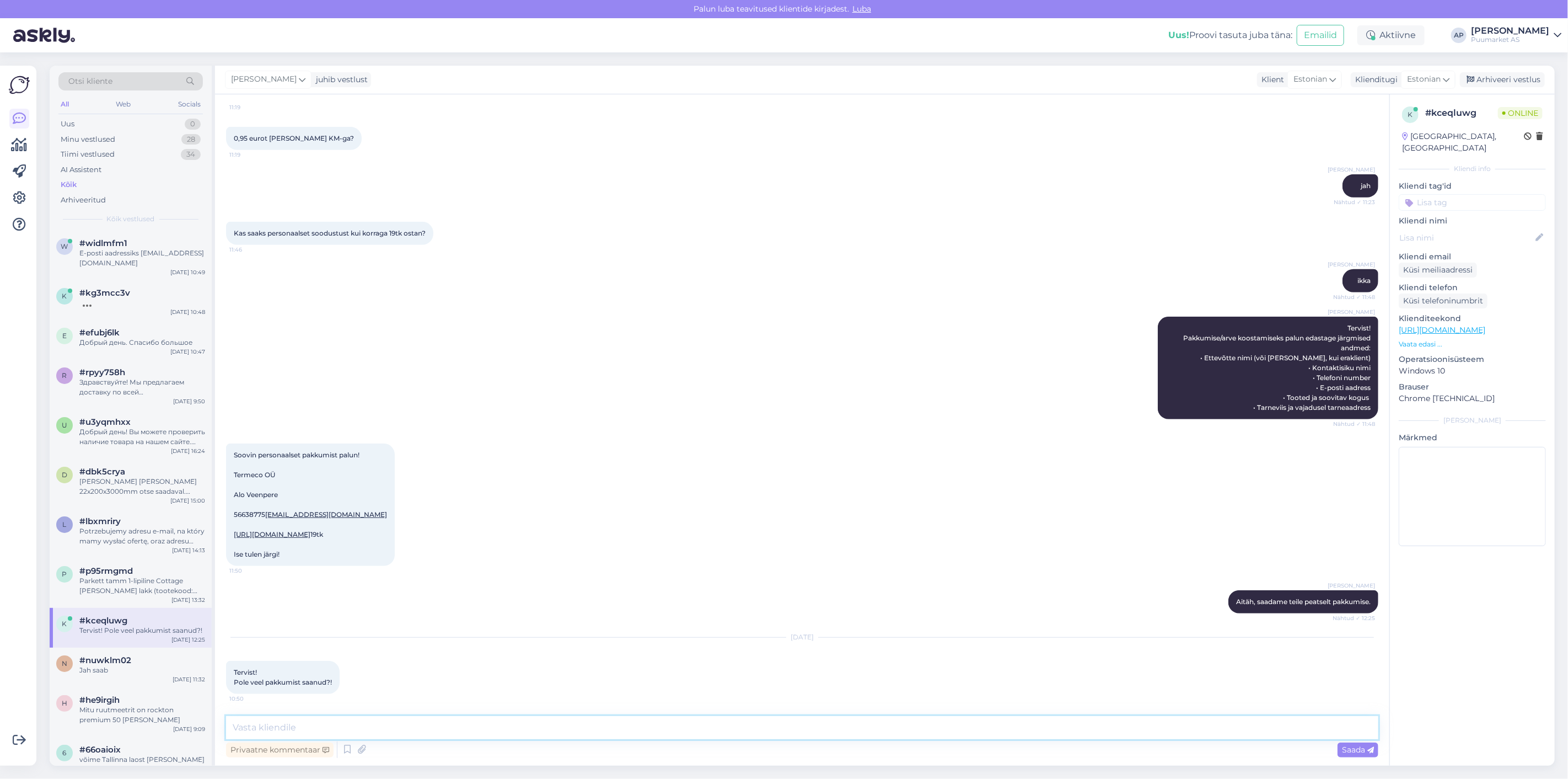
click at [746, 723] on textarea at bounding box center [802, 728] width 1152 height 23
type textarea "V"
type textarea "Tervist1"
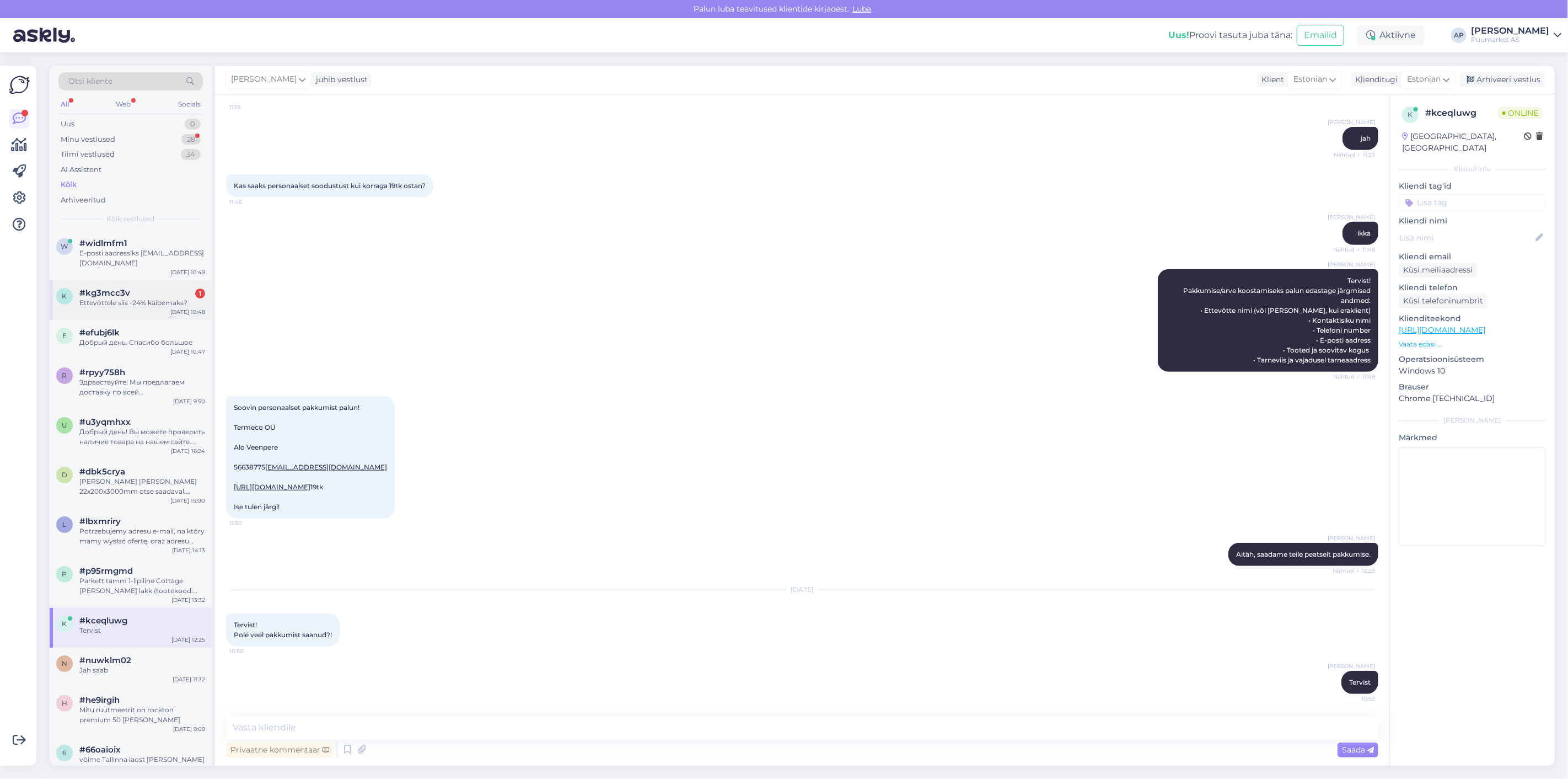
click at [102, 302] on div "k #kg3mcc3v 1 Ettevõttele siis -24% käibemaks? [DATE] 10:48" at bounding box center [131, 300] width 162 height 40
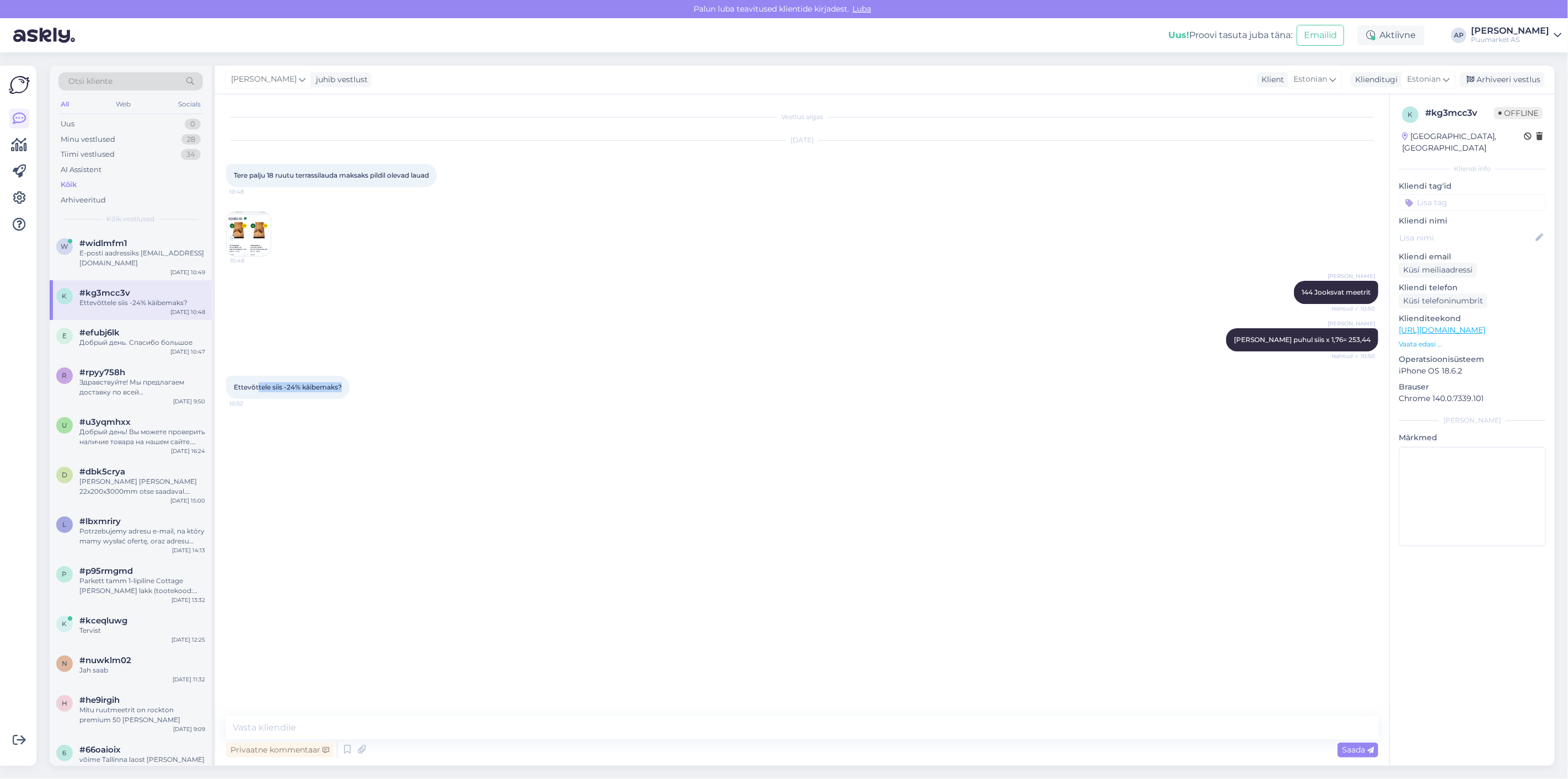
drag, startPoint x: 258, startPoint y: 384, endPoint x: 452, endPoint y: 403, distance: 194.9
click at [452, 403] on div "Ettevõttele siis -24% käibemaks? 10:52" at bounding box center [802, 387] width 1152 height 48
click at [418, 717] on textarea at bounding box center [802, 728] width 1152 height 23
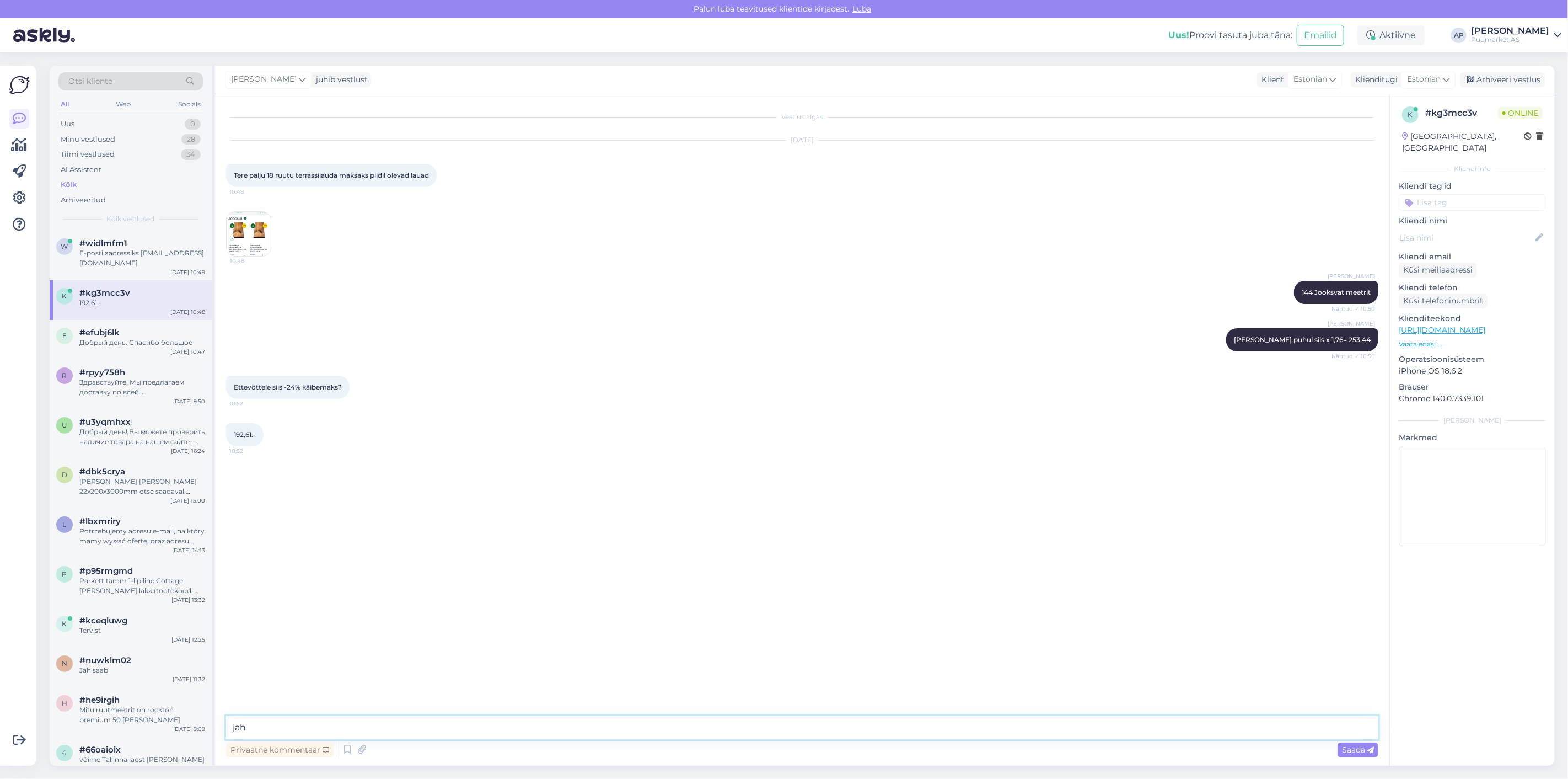
type textarea "jah"
